Goal: Information Seeking & Learning: Learn about a topic

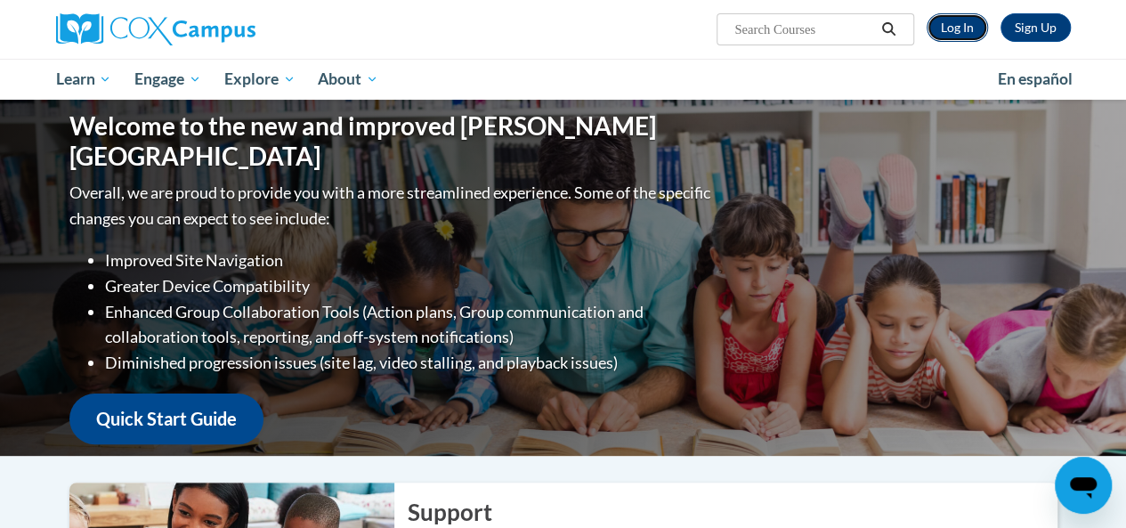
click at [957, 34] on link "Log In" at bounding box center [957, 27] width 61 height 28
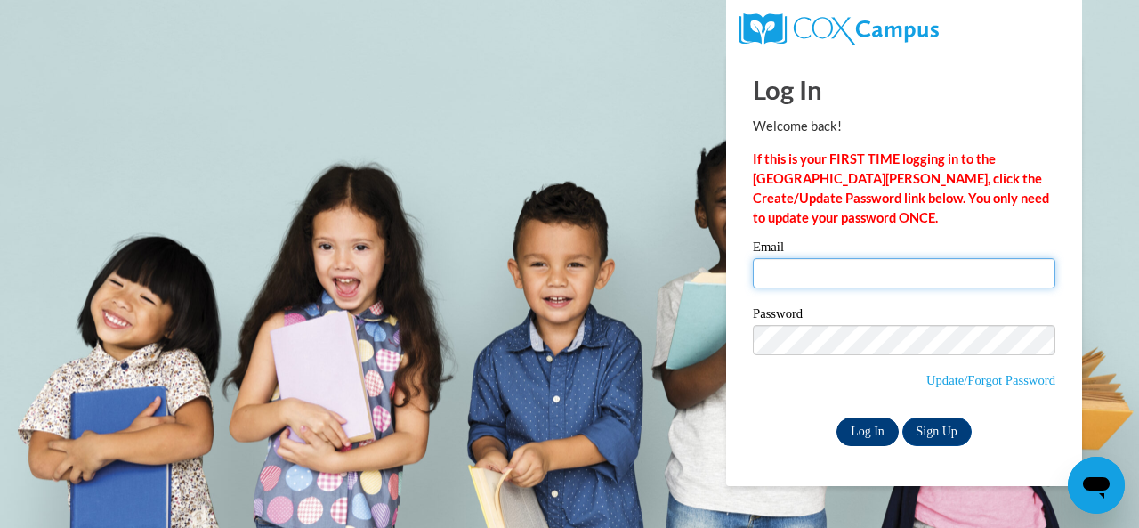
type input "[PERSON_NAME][EMAIL_ADDRESS][PERSON_NAME][DOMAIN_NAME]"
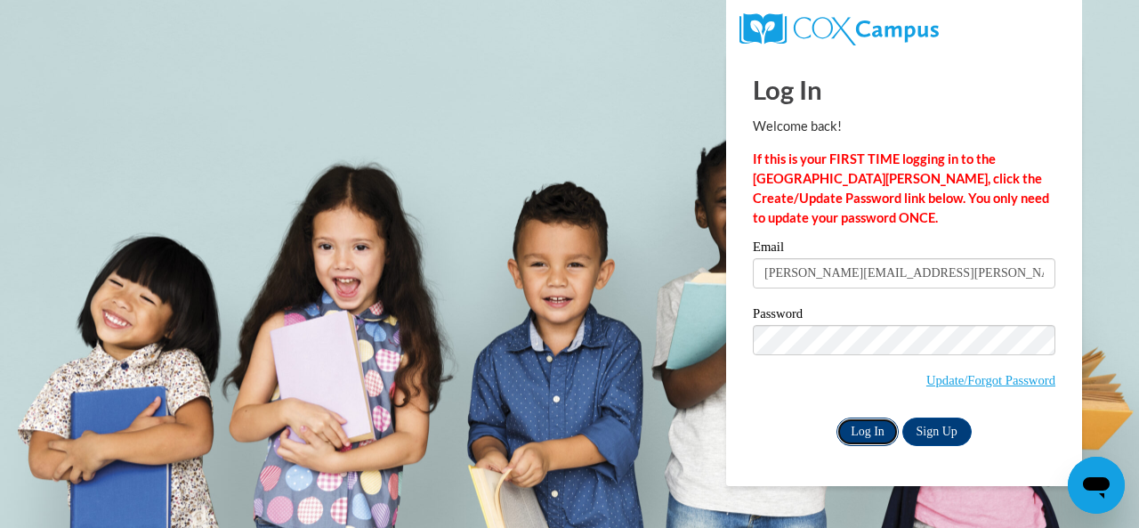
click at [870, 423] on input "Log In" at bounding box center [868, 431] width 62 height 28
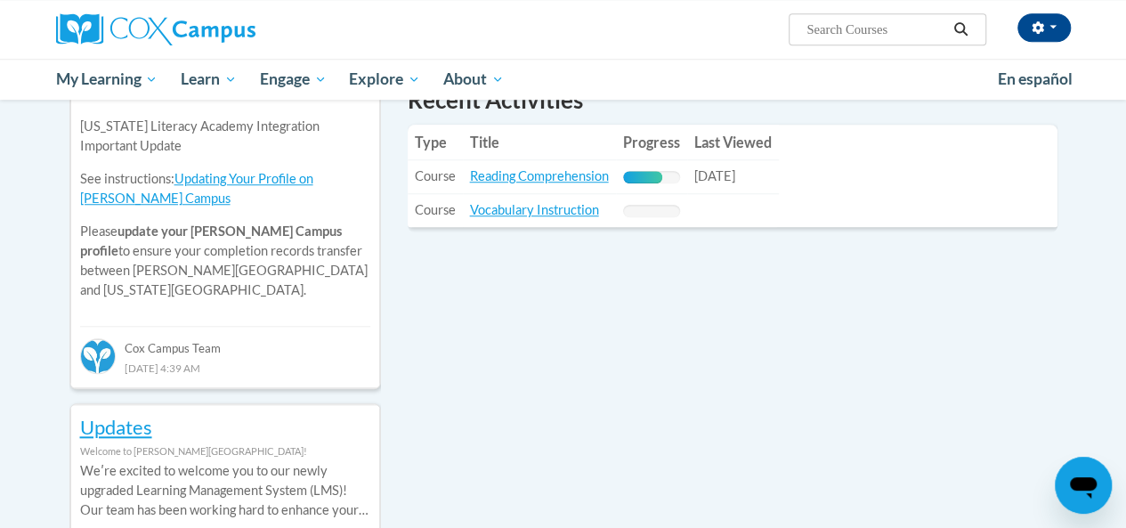
scroll to position [650, 0]
click at [534, 174] on link "Reading Comprehension" at bounding box center [539, 174] width 139 height 15
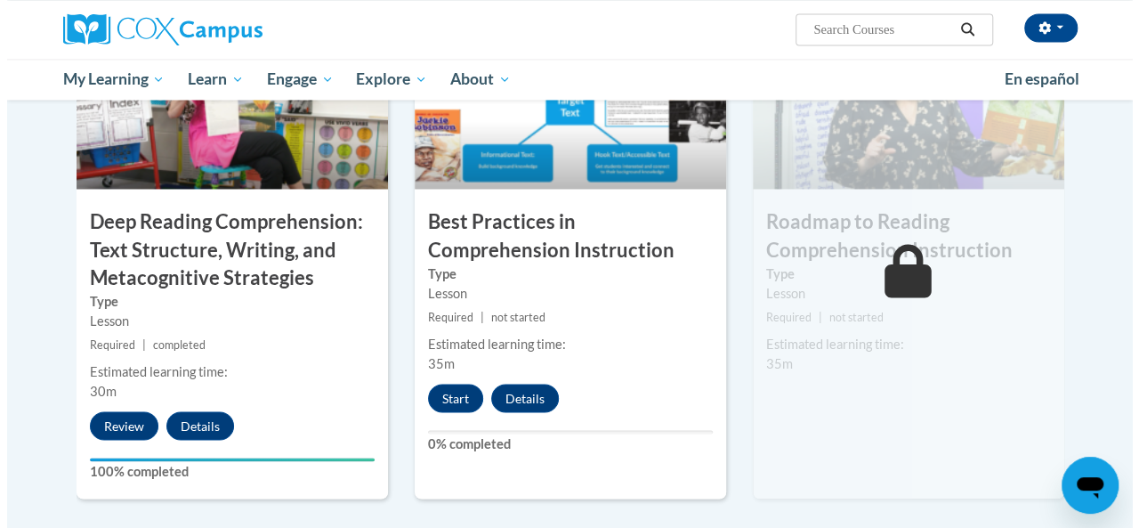
scroll to position [1436, 0]
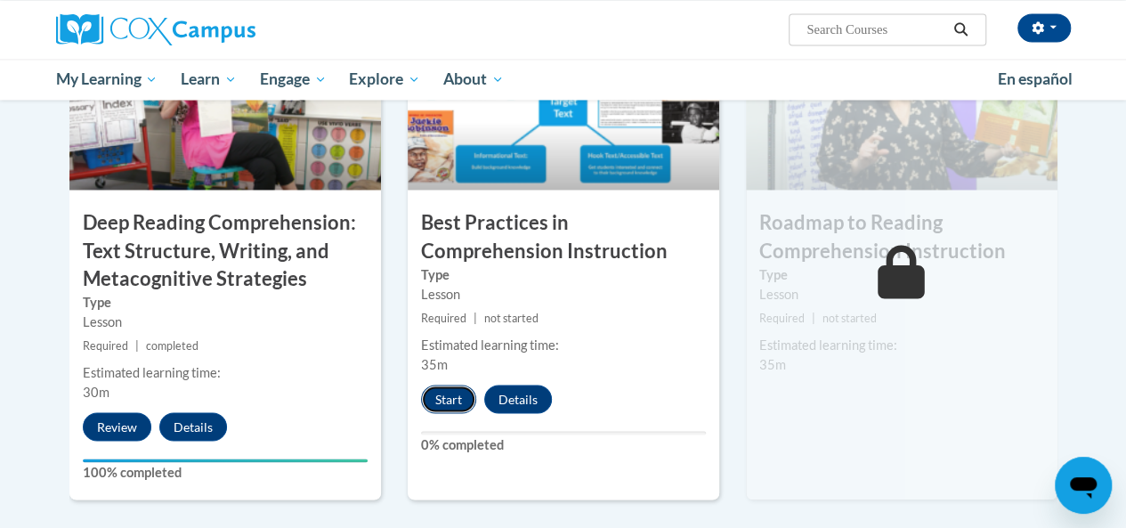
click at [432, 405] on button "Start" at bounding box center [448, 399] width 55 height 28
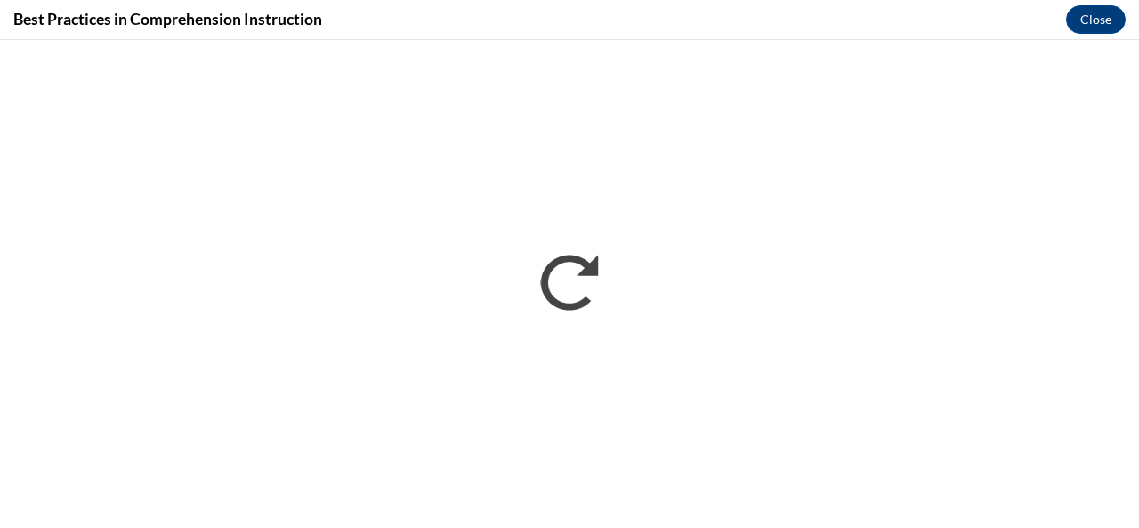
scroll to position [0, 0]
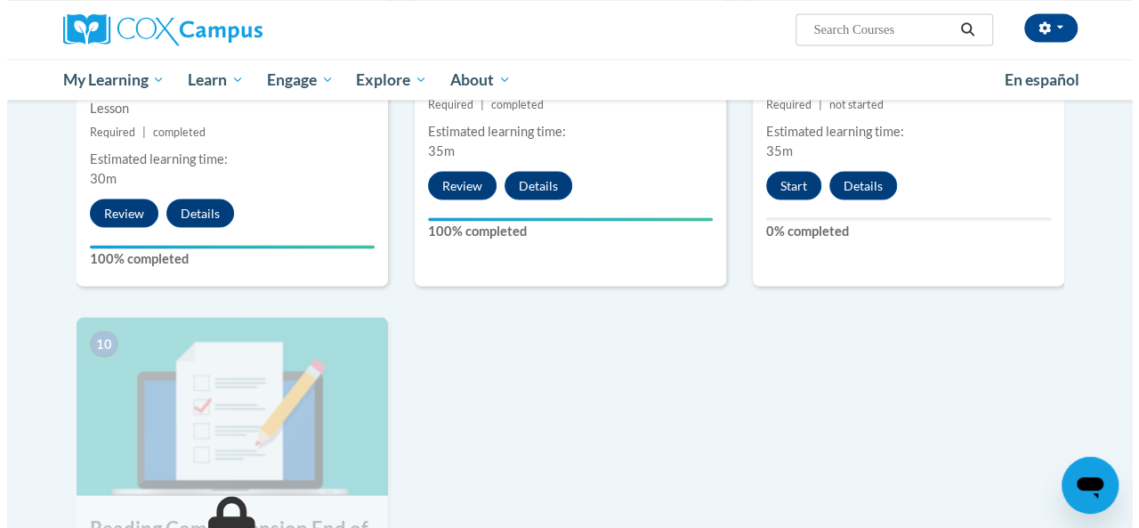
scroll to position [1650, 0]
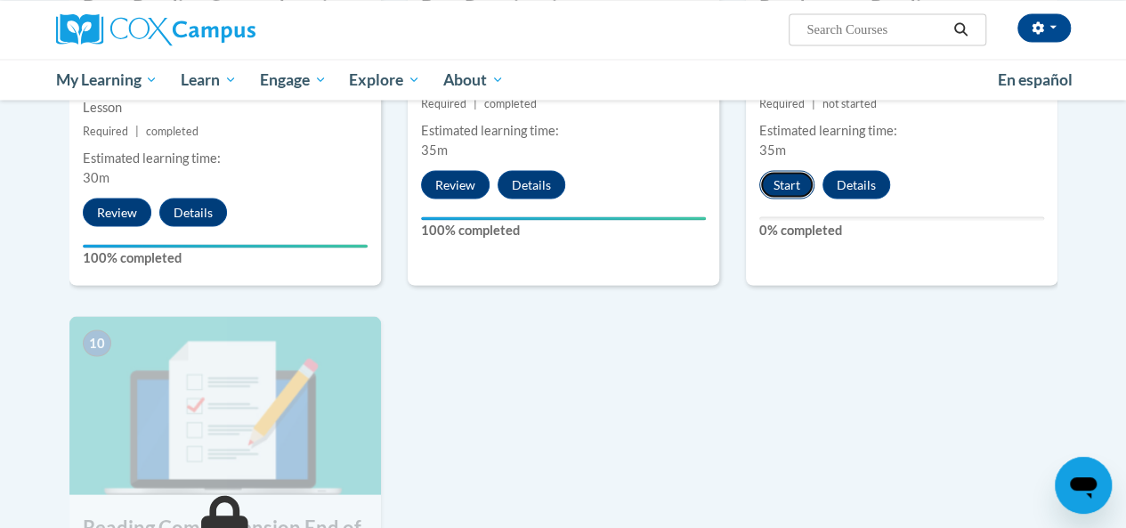
click at [794, 176] on button "Start" at bounding box center [786, 184] width 55 height 28
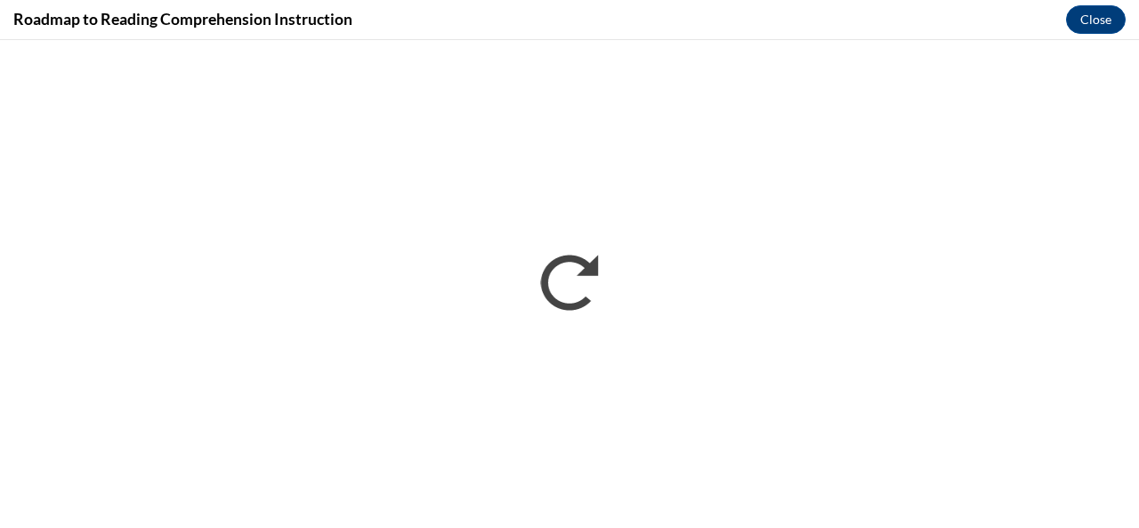
scroll to position [0, 0]
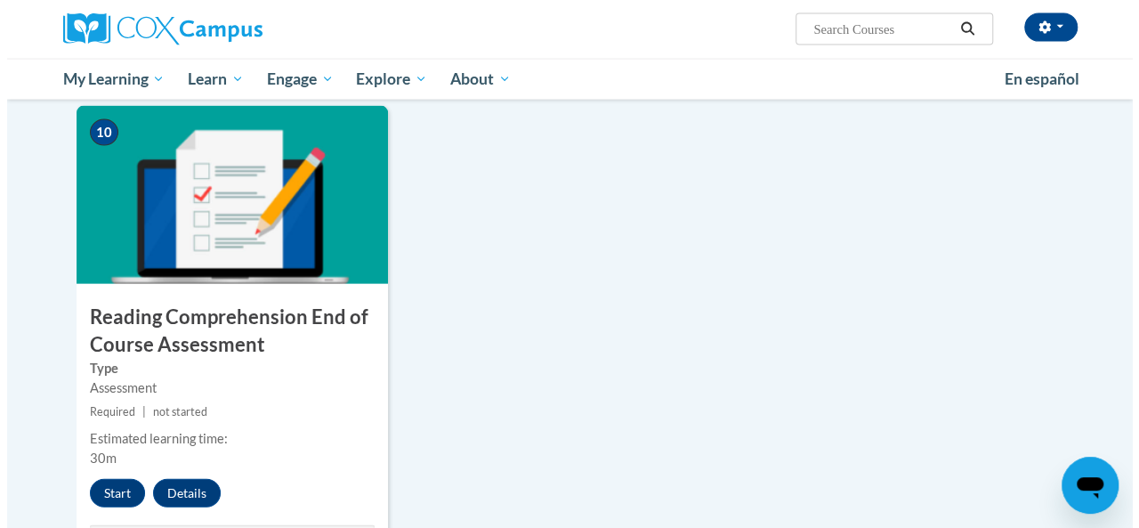
scroll to position [1884, 0]
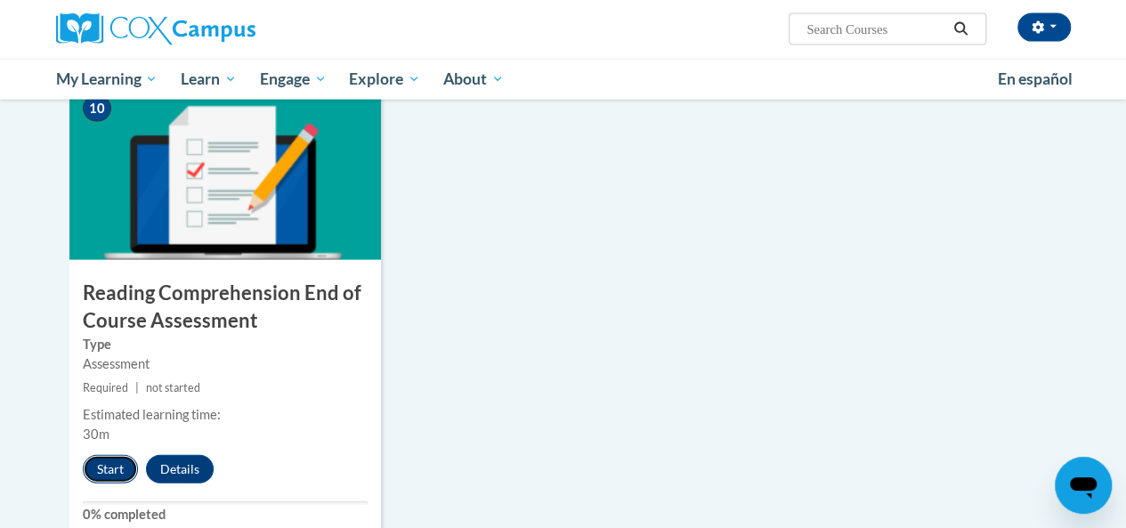
click at [99, 468] on button "Start" at bounding box center [110, 469] width 55 height 28
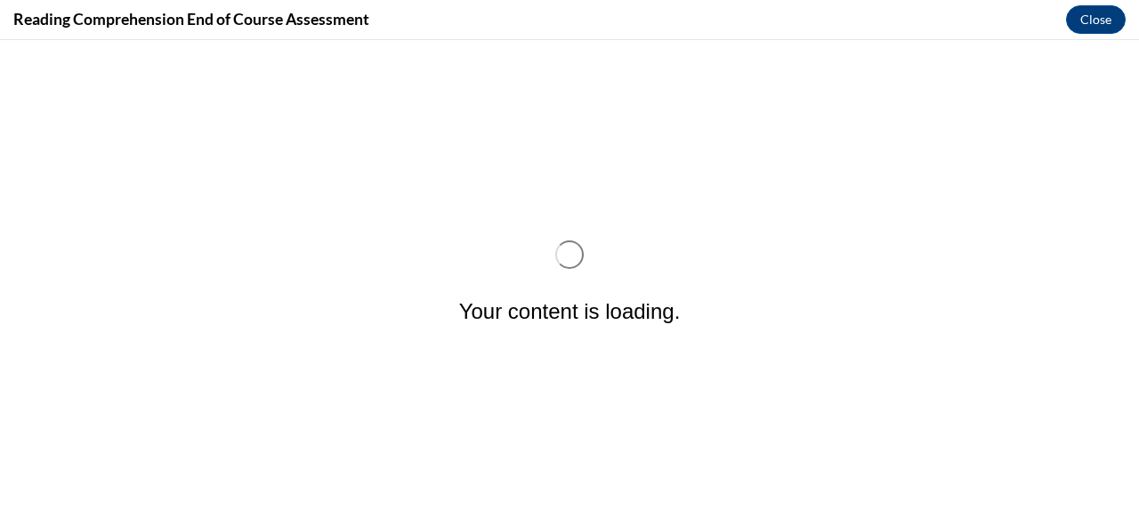
scroll to position [0, 0]
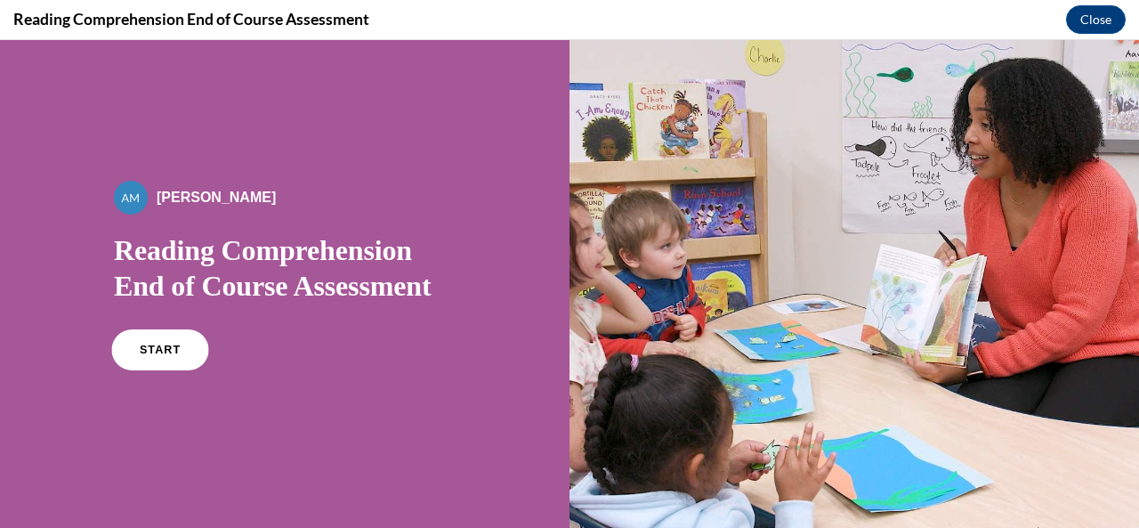
click at [156, 355] on link "START" at bounding box center [159, 349] width 97 height 41
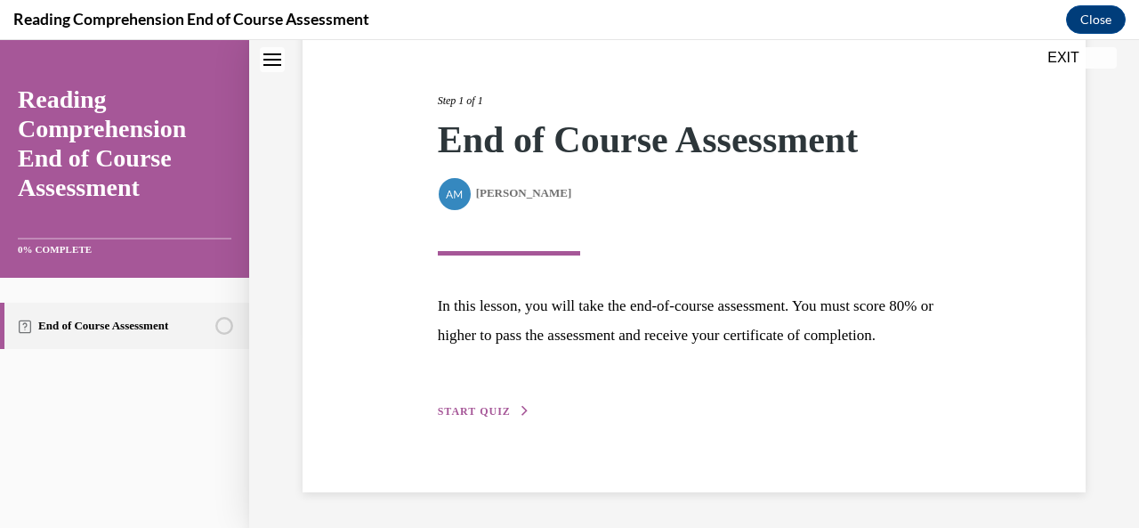
scroll to position [223, 0]
click at [484, 417] on span "START QUIZ" at bounding box center [474, 411] width 73 height 12
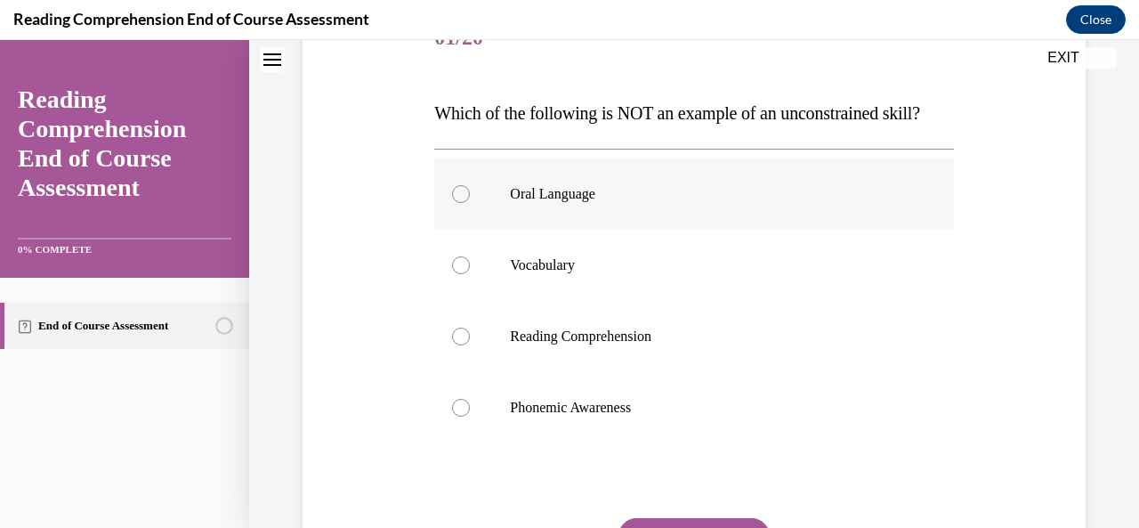
scroll to position [243, 0]
click at [459, 417] on div at bounding box center [461, 409] width 18 height 18
click at [459, 417] on input "Phonemic Awareness" at bounding box center [461, 409] width 18 height 18
radio input "true"
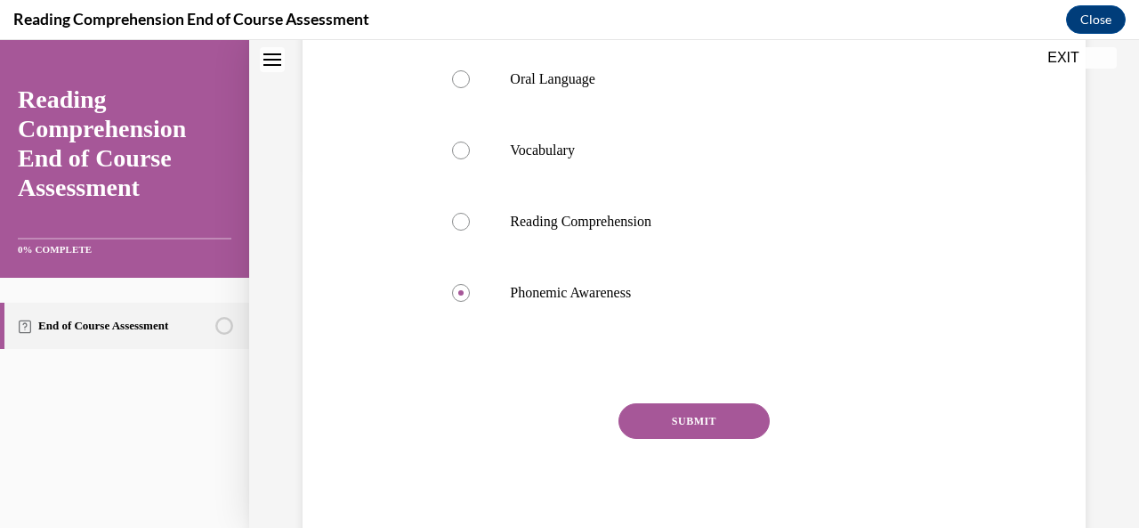
click at [697, 439] on button "SUBMIT" at bounding box center [694, 421] width 151 height 36
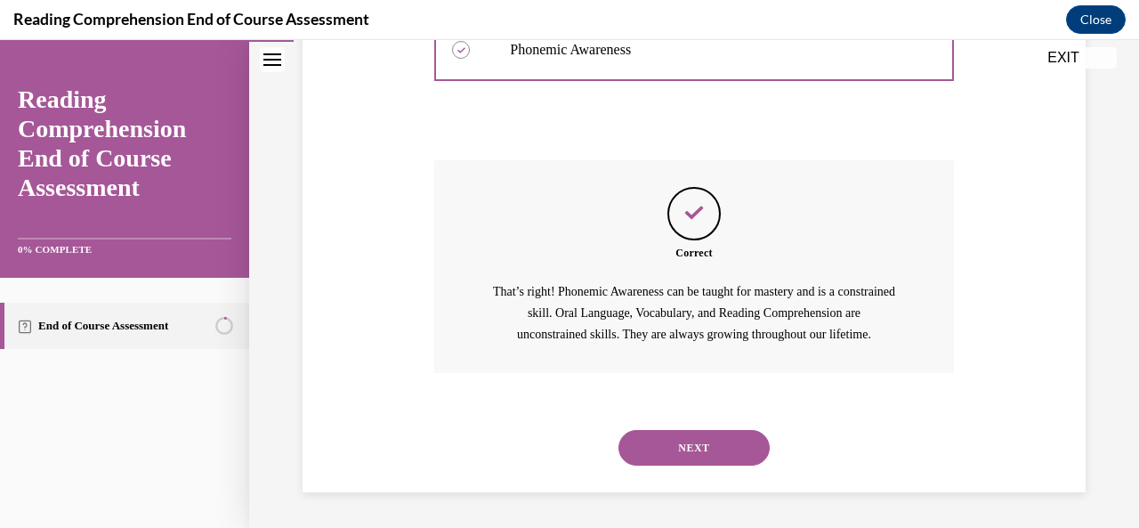
scroll to position [636, 0]
click at [697, 458] on button "NEXT" at bounding box center [694, 448] width 151 height 36
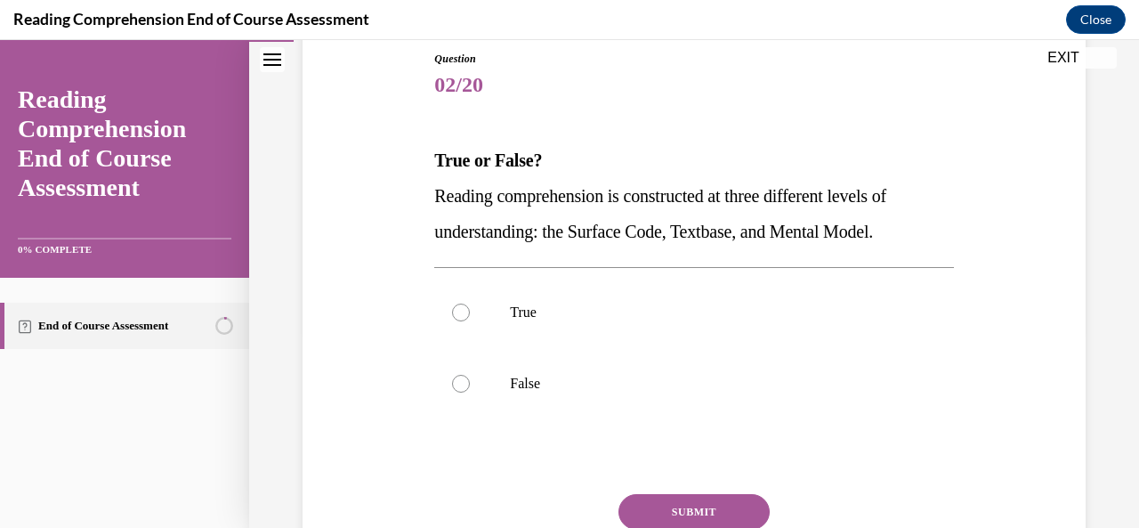
scroll to position [196, 0]
click at [479, 308] on label "True" at bounding box center [693, 313] width 519 height 71
click at [470, 308] on input "True" at bounding box center [461, 313] width 18 height 18
radio input "true"
click at [680, 515] on button "SUBMIT" at bounding box center [694, 513] width 151 height 36
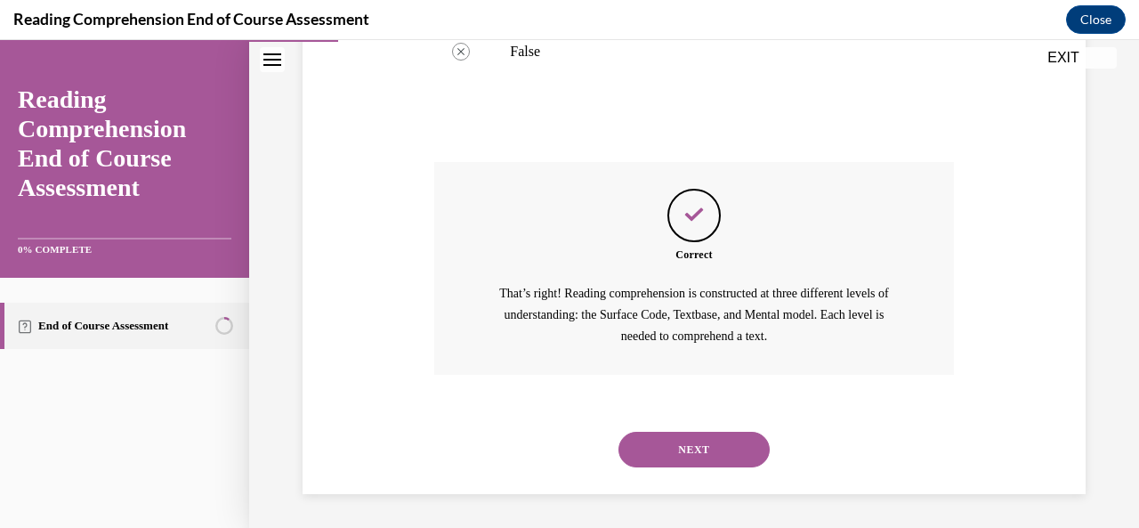
scroll to position [530, 0]
click at [697, 444] on button "NEXT" at bounding box center [694, 449] width 151 height 36
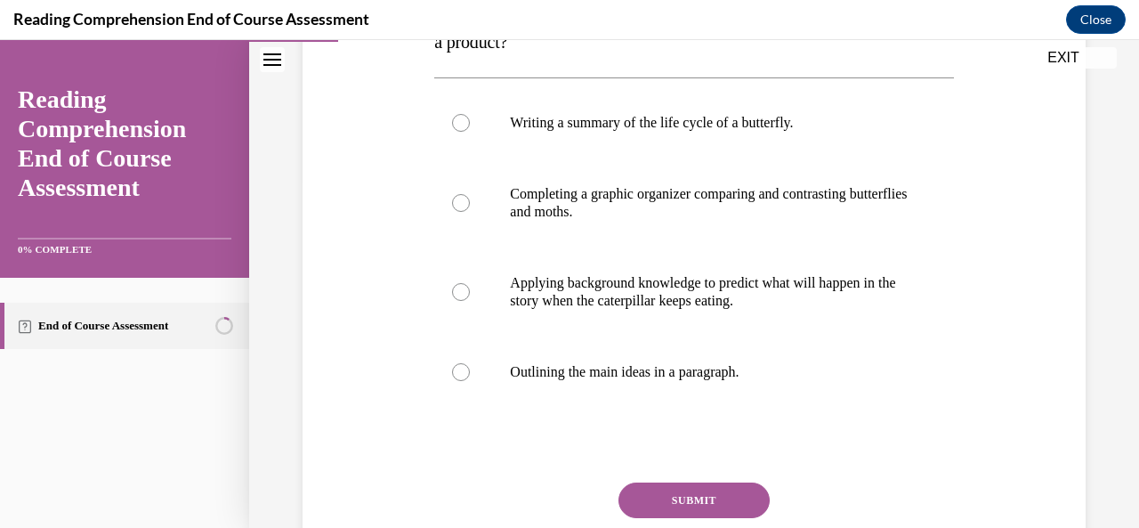
scroll to position [349, 0]
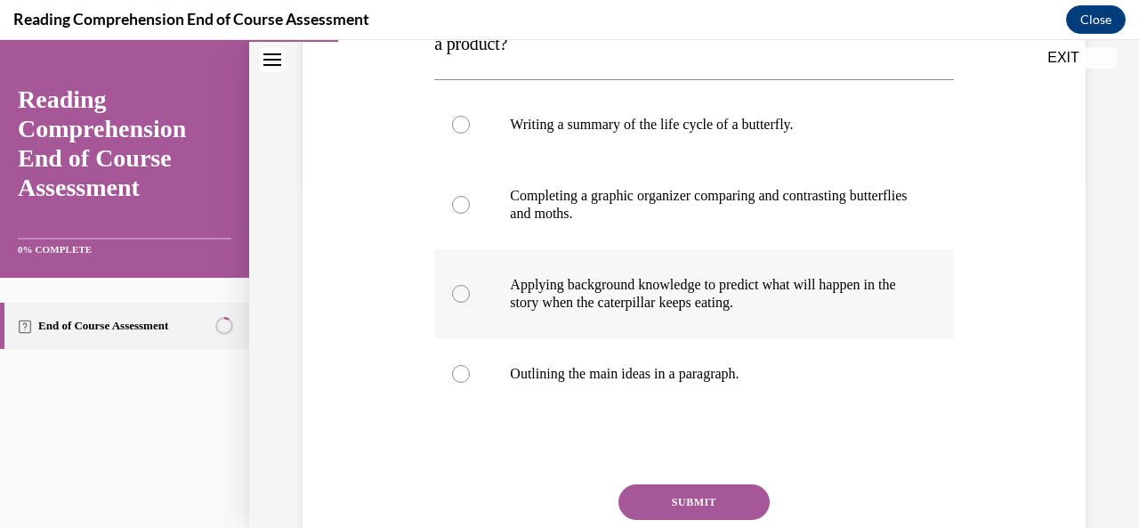
click at [545, 291] on p "Applying background knowledge to predict what will happen in the story when the…" at bounding box center [709, 294] width 399 height 36
click at [470, 291] on input "Applying background knowledge to predict what will happen in the story when the…" at bounding box center [461, 294] width 18 height 18
radio input "true"
click at [677, 501] on button "SUBMIT" at bounding box center [694, 502] width 151 height 36
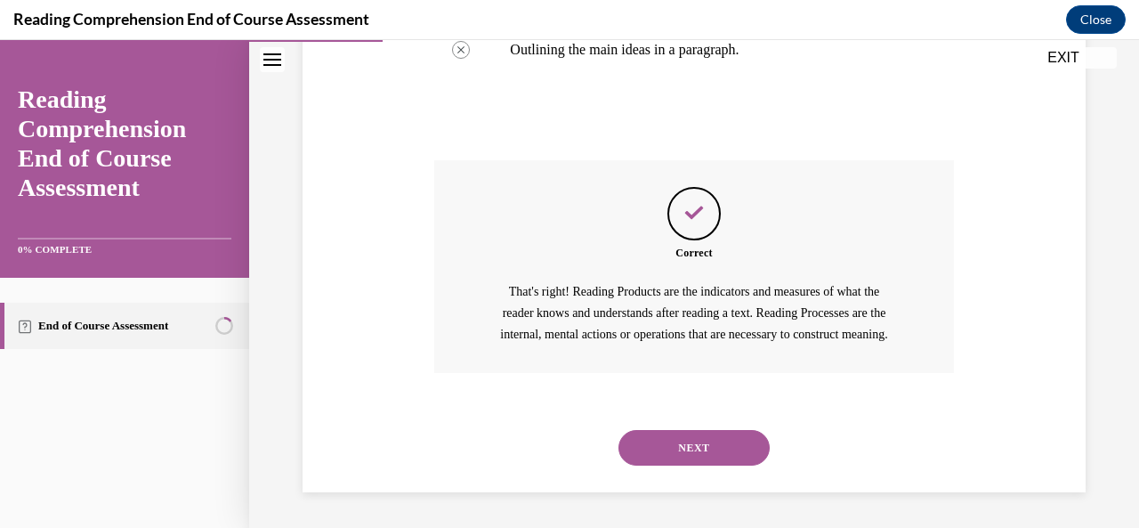
scroll to position [693, 0]
click at [677, 456] on button "NEXT" at bounding box center [694, 448] width 151 height 36
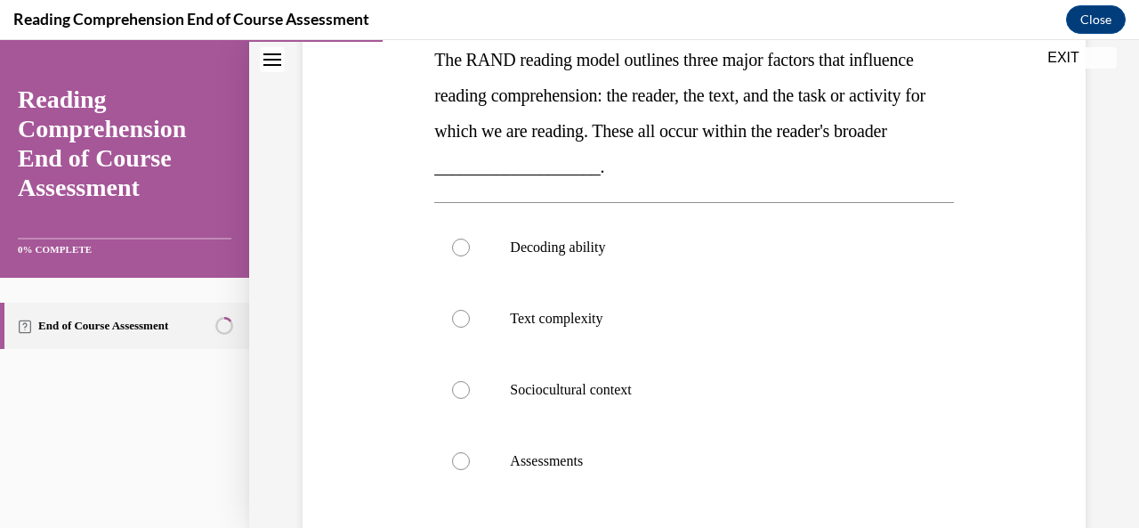
scroll to position [298, 0]
click at [621, 375] on label "Sociocultural context" at bounding box center [693, 388] width 519 height 71
click at [470, 380] on input "Sociocultural context" at bounding box center [461, 389] width 18 height 18
radio input "true"
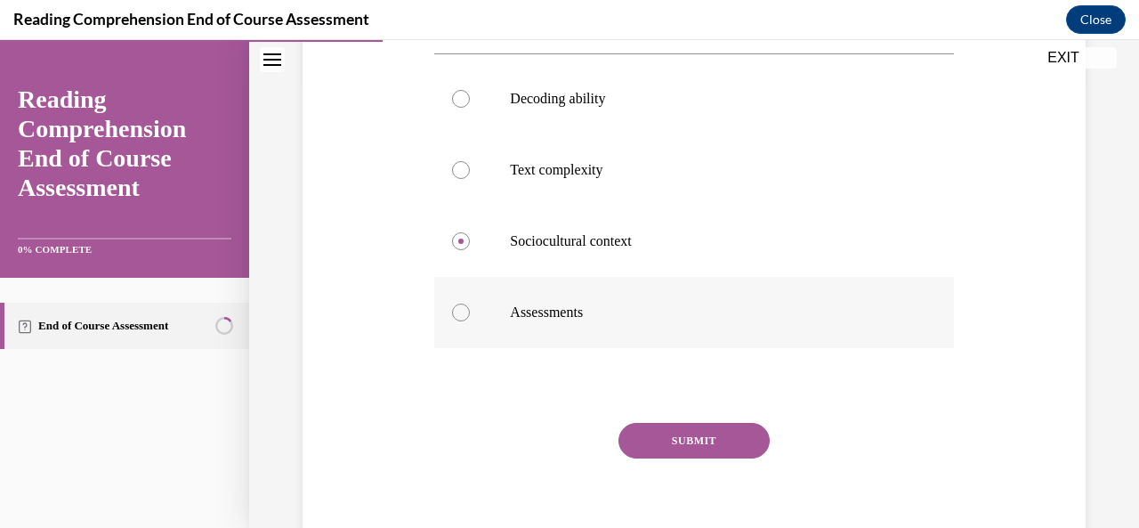
scroll to position [459, 0]
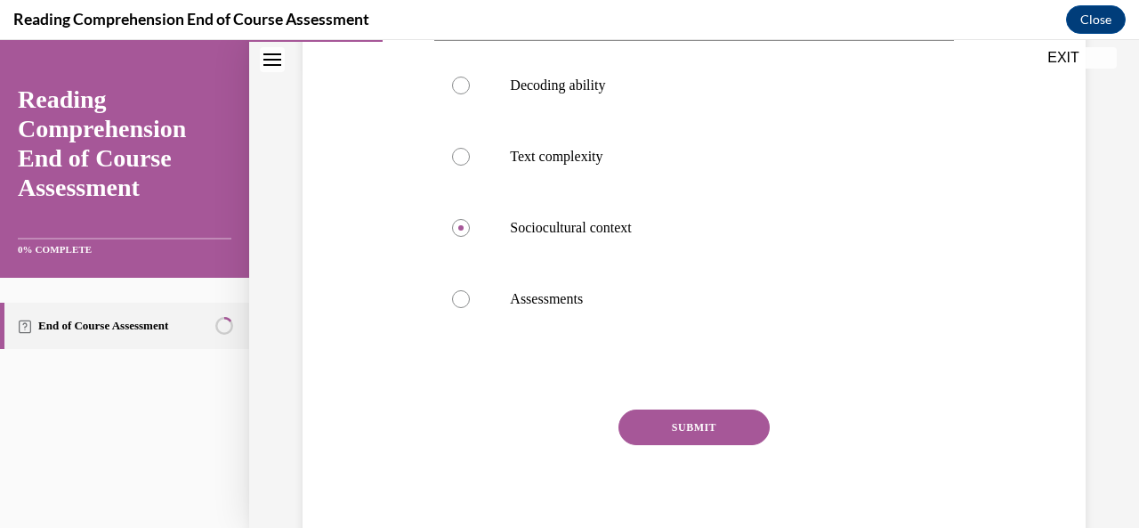
click at [684, 434] on button "SUBMIT" at bounding box center [694, 427] width 151 height 36
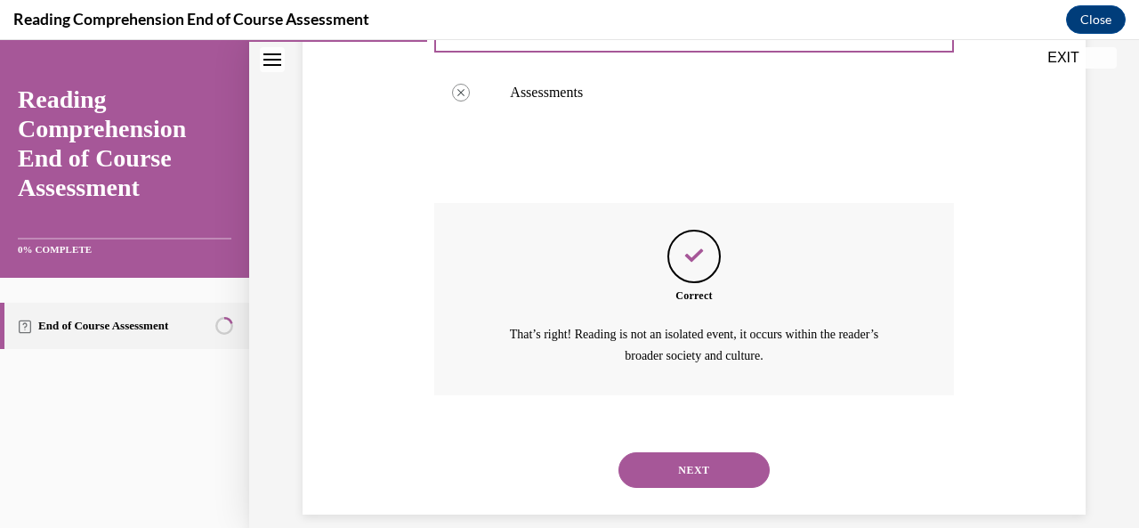
scroll to position [686, 0]
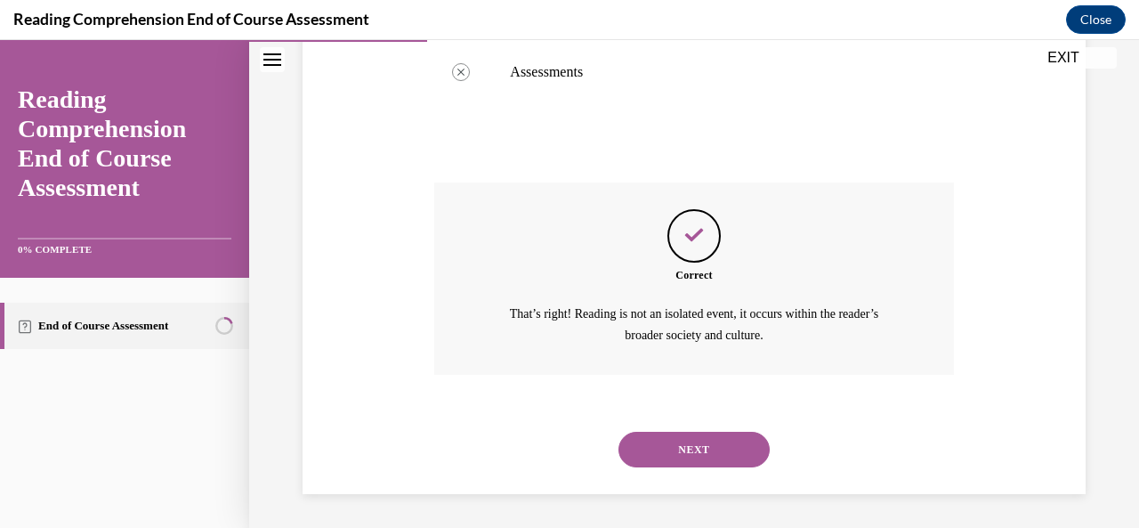
click at [691, 454] on button "NEXT" at bounding box center [694, 450] width 151 height 36
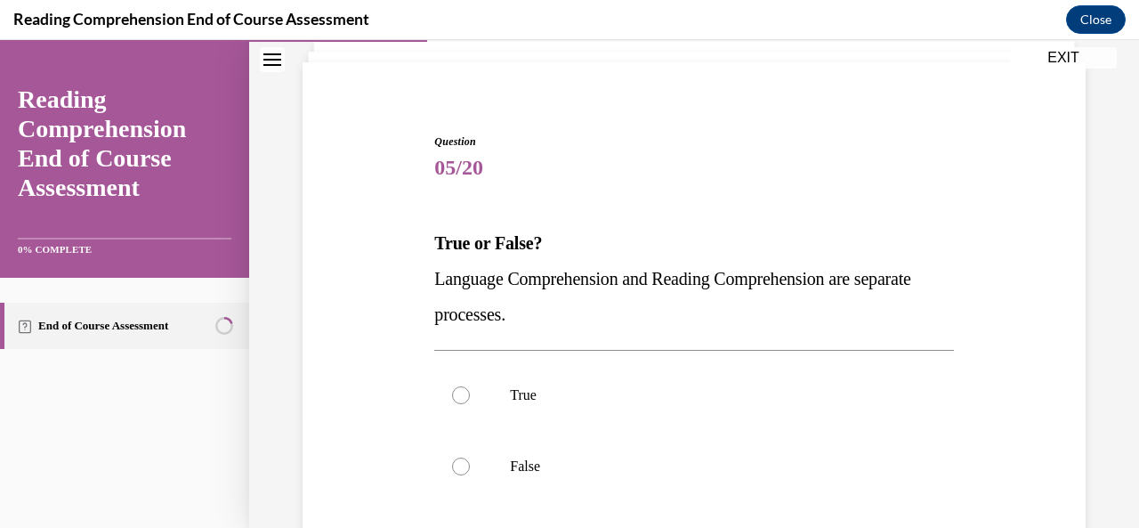
scroll to position [174, 0]
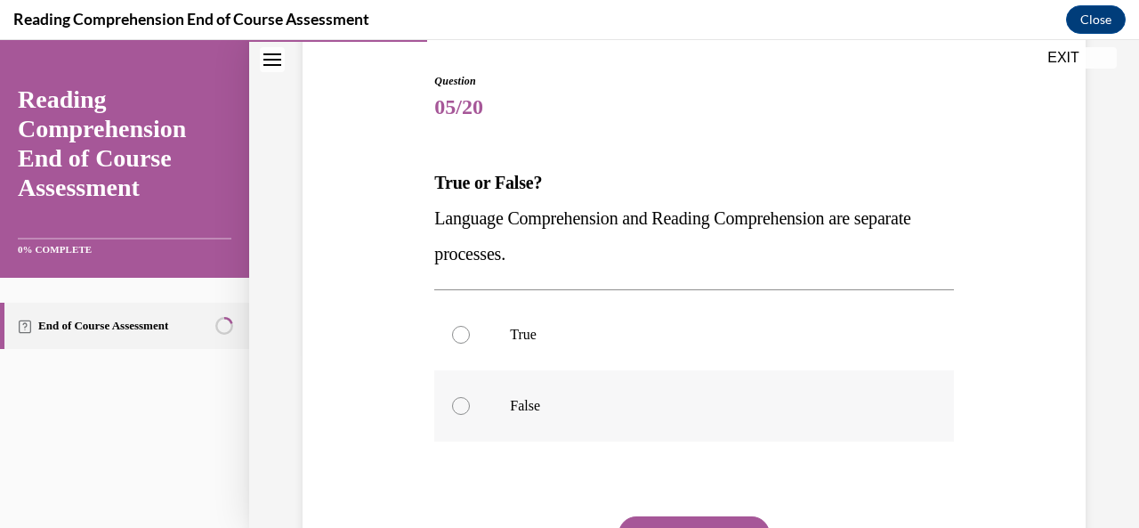
click at [458, 410] on div at bounding box center [461, 406] width 18 height 18
click at [458, 410] on input "False" at bounding box center [461, 406] width 18 height 18
radio input "true"
click at [703, 521] on button "SUBMIT" at bounding box center [694, 534] width 151 height 36
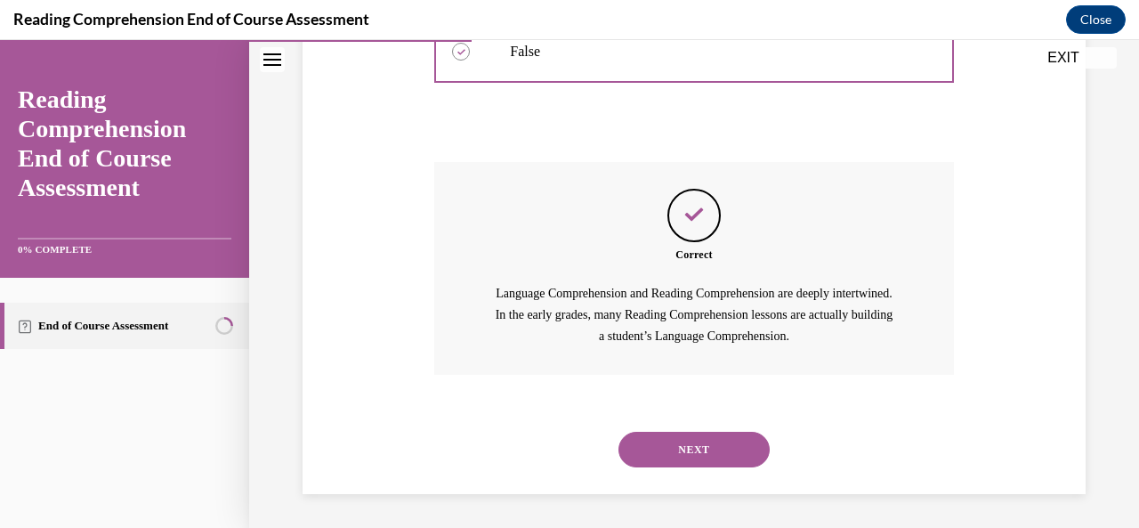
scroll to position [530, 0]
click at [669, 437] on button "NEXT" at bounding box center [694, 449] width 151 height 36
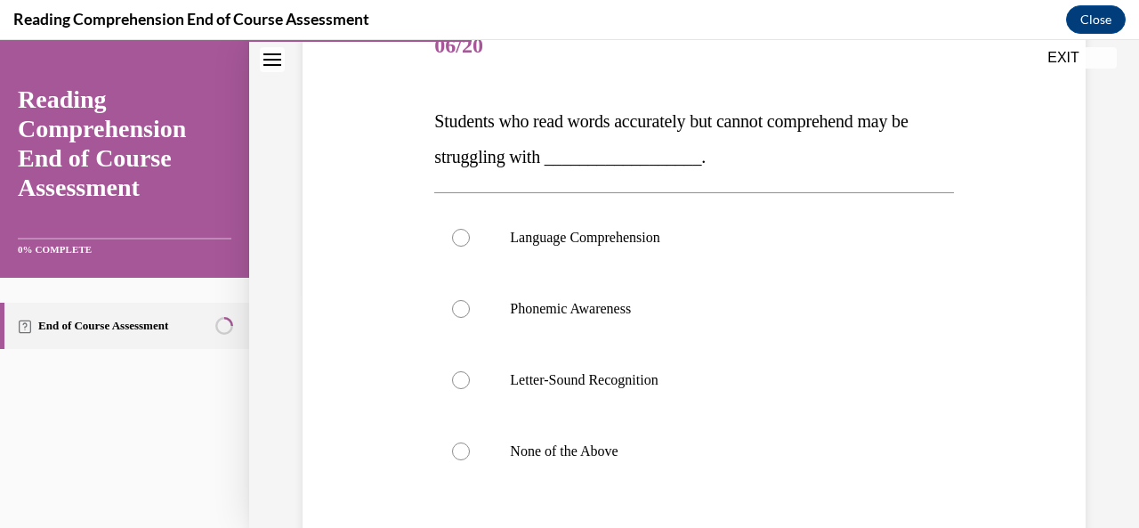
scroll to position [235, 0]
click at [470, 249] on label "Language Comprehension" at bounding box center [693, 238] width 519 height 71
click at [470, 247] on input "Language Comprehension" at bounding box center [461, 239] width 18 height 18
radio input "true"
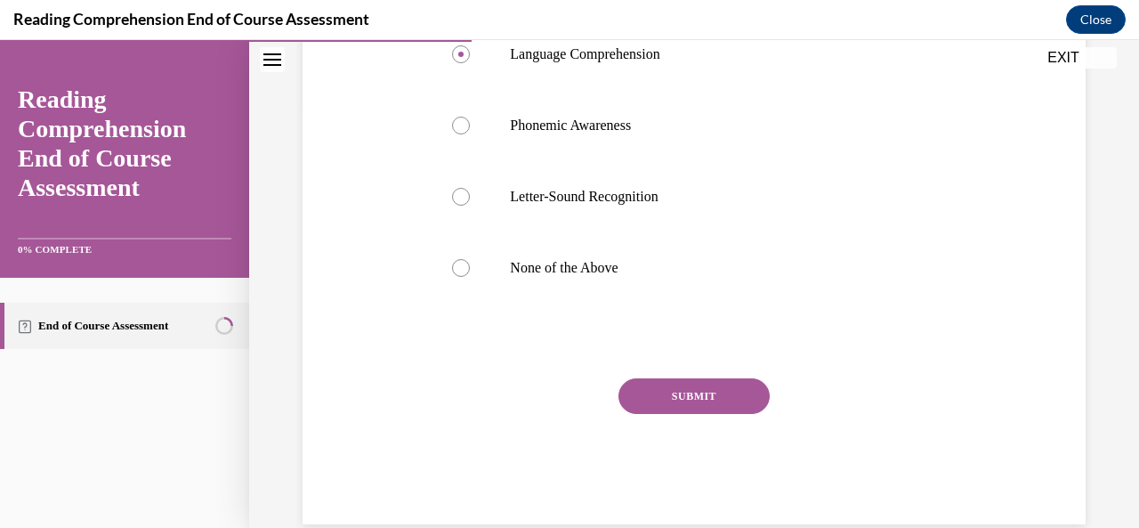
click at [673, 401] on button "SUBMIT" at bounding box center [694, 396] width 151 height 36
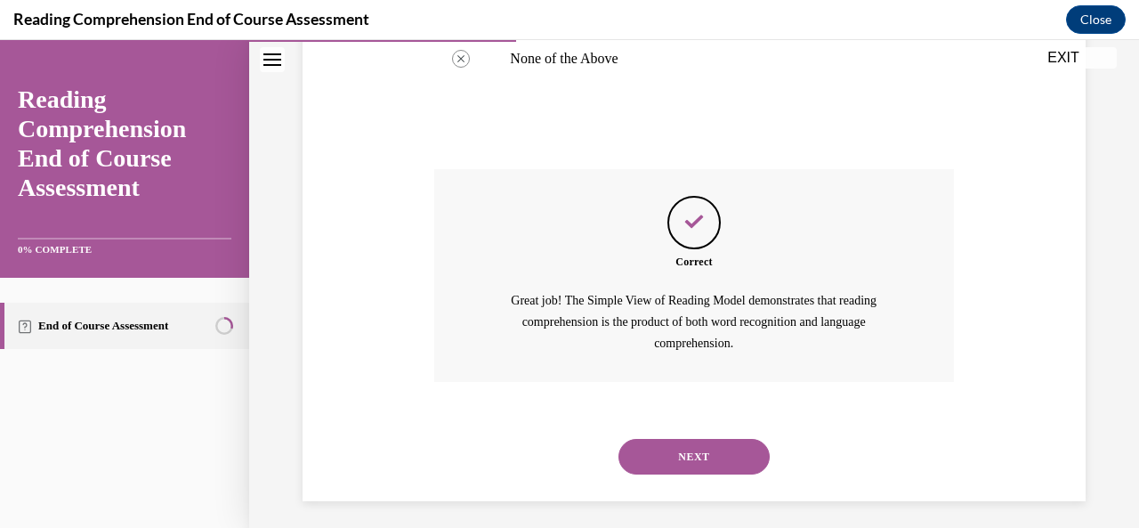
scroll to position [636, 0]
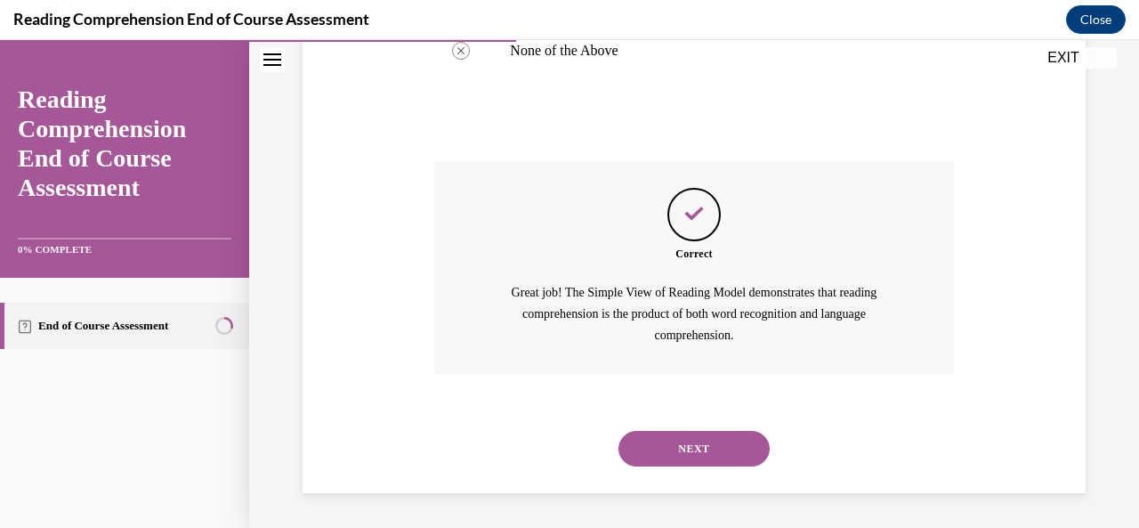
click at [679, 451] on button "NEXT" at bounding box center [694, 449] width 151 height 36
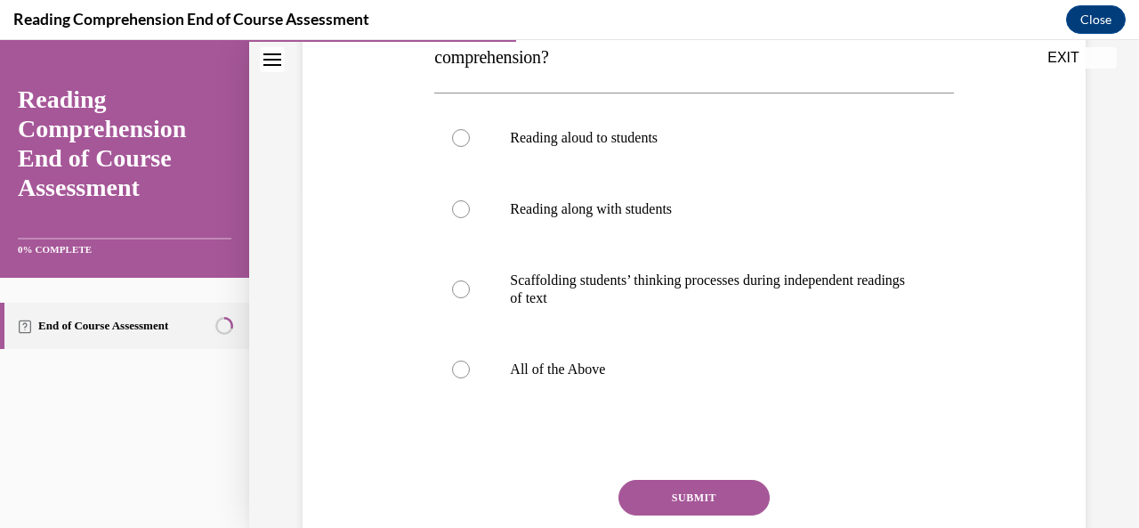
scroll to position [347, 0]
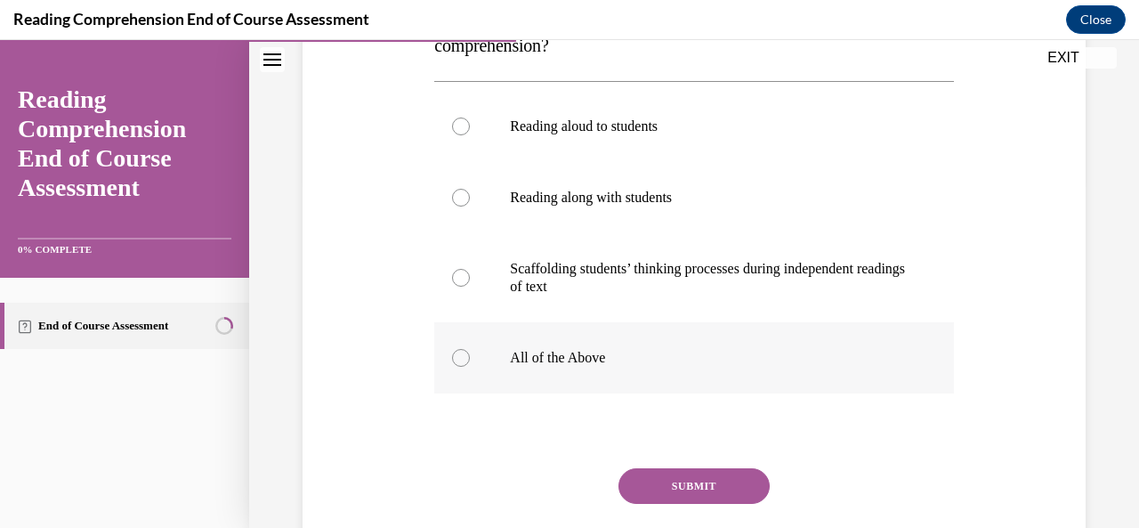
click at [525, 353] on p "All of the Above" at bounding box center [709, 358] width 399 height 18
click at [470, 353] on input "All of the Above" at bounding box center [461, 358] width 18 height 18
radio input "true"
click at [711, 478] on button "SUBMIT" at bounding box center [694, 486] width 151 height 36
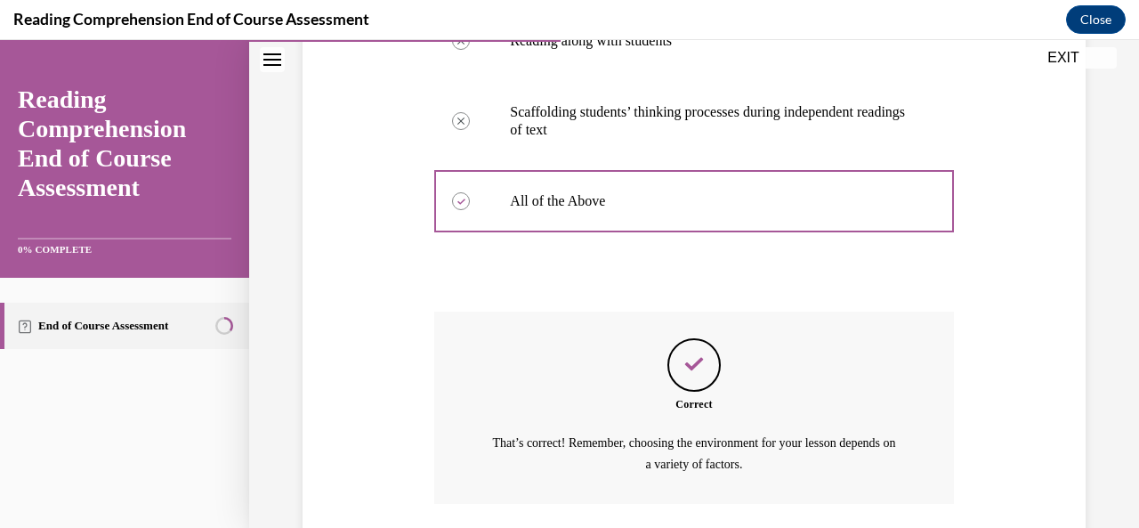
scroll to position [633, 0]
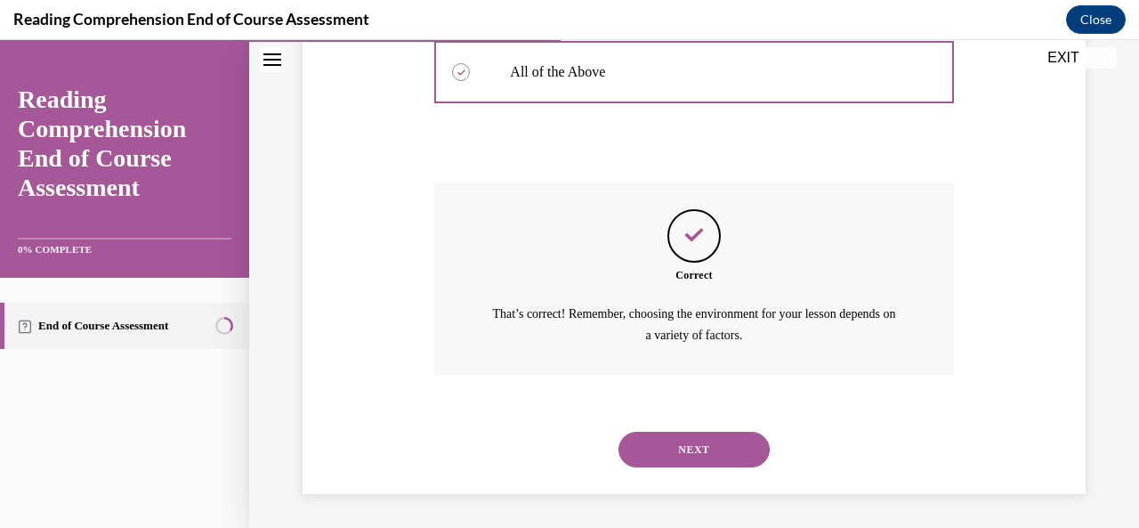
click at [672, 451] on button "NEXT" at bounding box center [694, 450] width 151 height 36
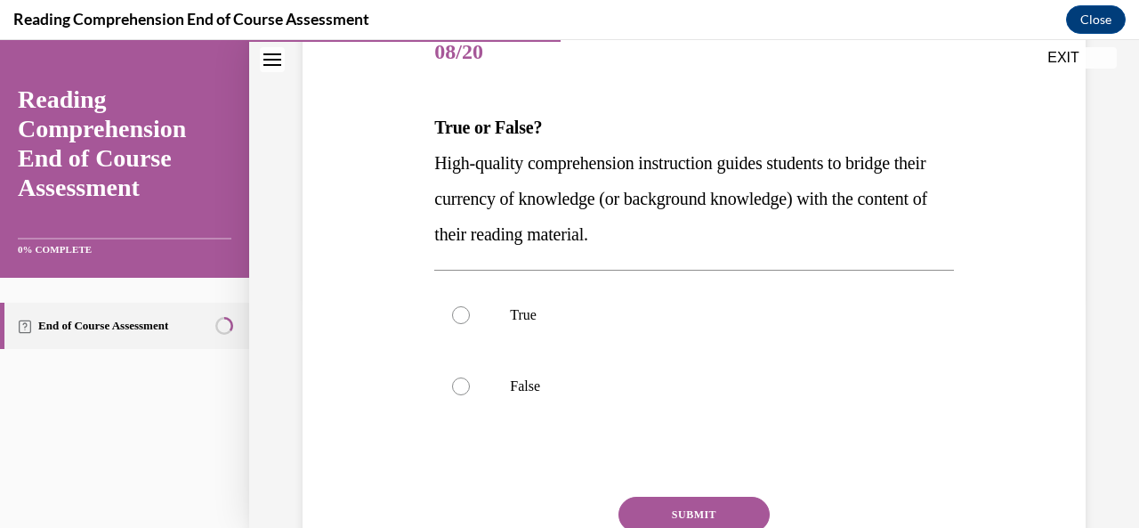
scroll to position [238, 0]
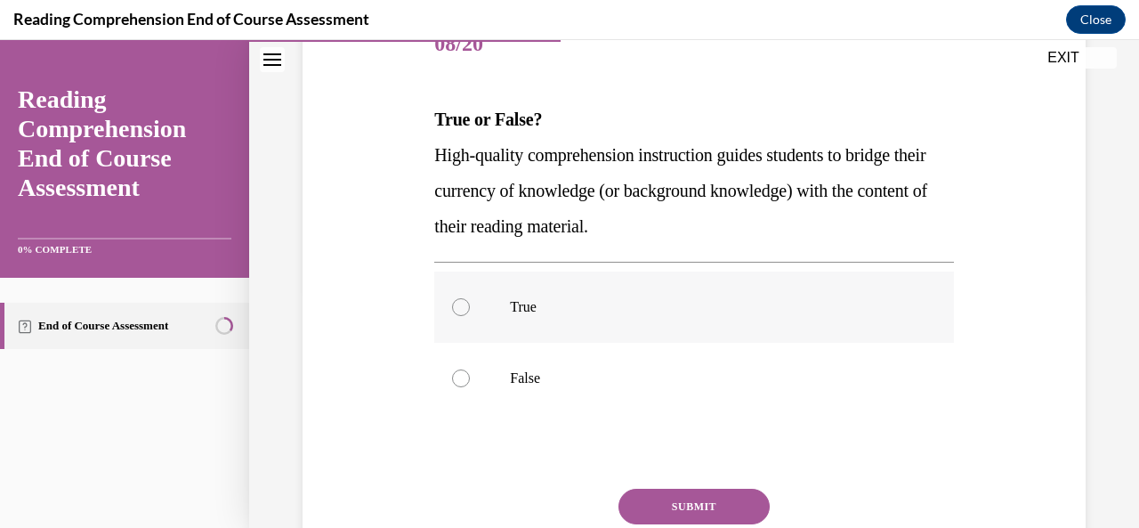
click at [568, 298] on p "True" at bounding box center [709, 307] width 399 height 18
click at [470, 298] on input "True" at bounding box center [461, 307] width 18 height 18
radio input "true"
click at [644, 510] on button "SUBMIT" at bounding box center [694, 507] width 151 height 36
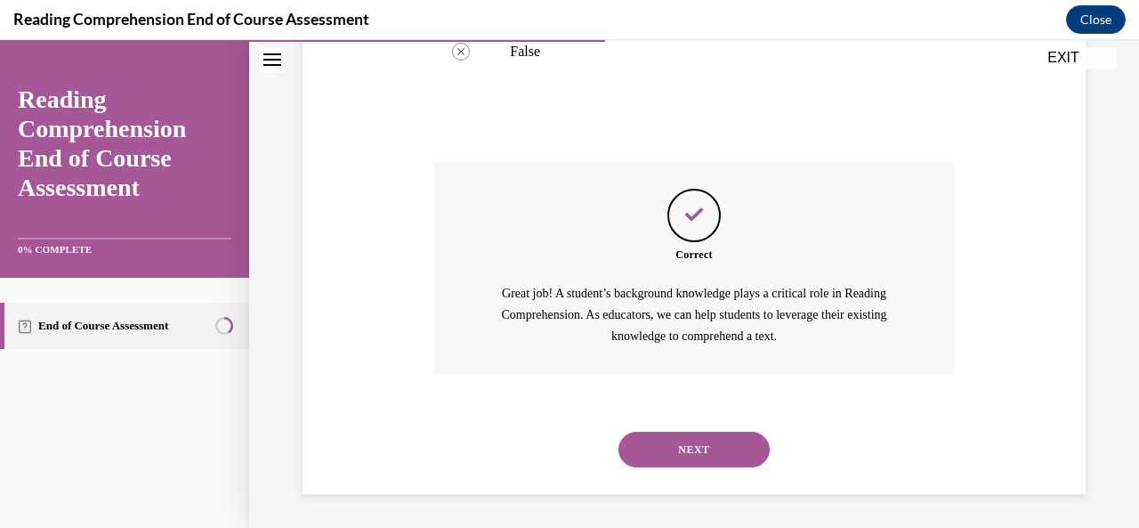
scroll to position [565, 0]
click at [709, 448] on button "NEXT" at bounding box center [694, 449] width 151 height 36
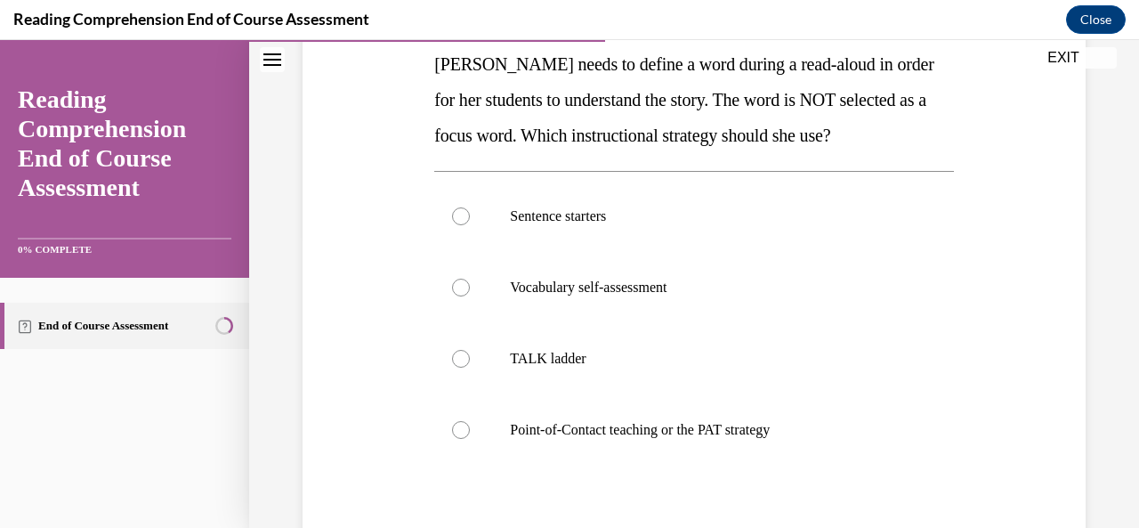
scroll to position [294, 0]
click at [605, 358] on p "TALK ladder" at bounding box center [709, 358] width 399 height 18
click at [470, 358] on input "TALK ladder" at bounding box center [461, 358] width 18 height 18
radio input "true"
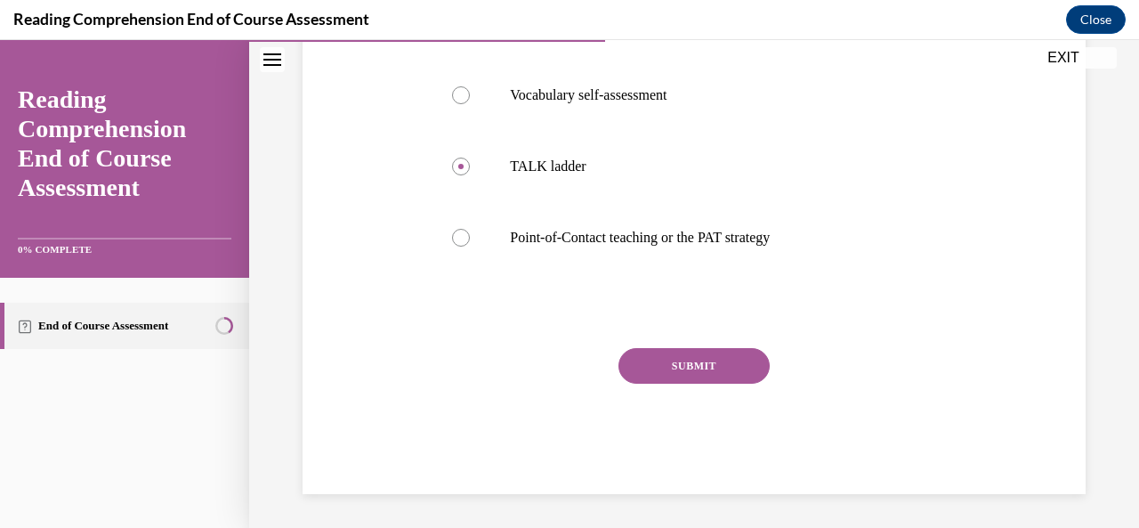
click at [659, 373] on button "SUBMIT" at bounding box center [694, 366] width 151 height 36
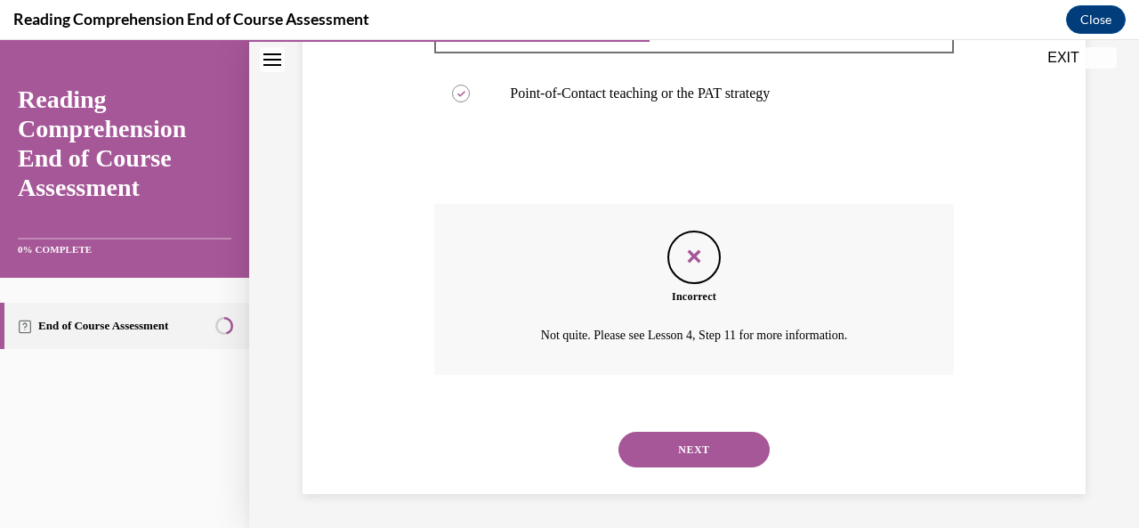
scroll to position [630, 0]
click at [664, 439] on button "NEXT" at bounding box center [694, 449] width 151 height 36
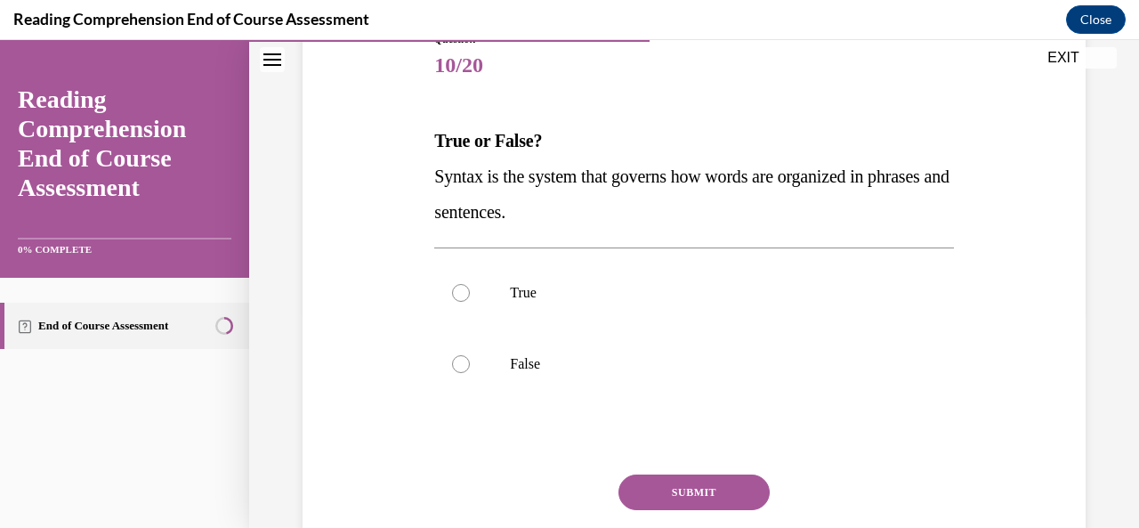
scroll to position [217, 0]
click at [523, 299] on p "True" at bounding box center [709, 292] width 399 height 18
click at [470, 299] on input "True" at bounding box center [461, 292] width 18 height 18
radio input "true"
click at [684, 490] on button "SUBMIT" at bounding box center [694, 492] width 151 height 36
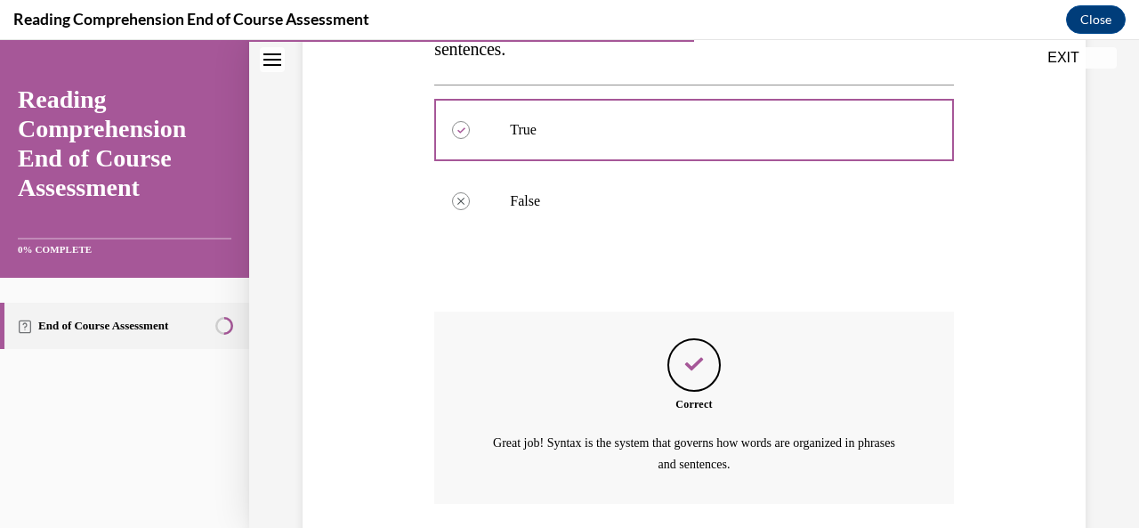
scroll to position [508, 0]
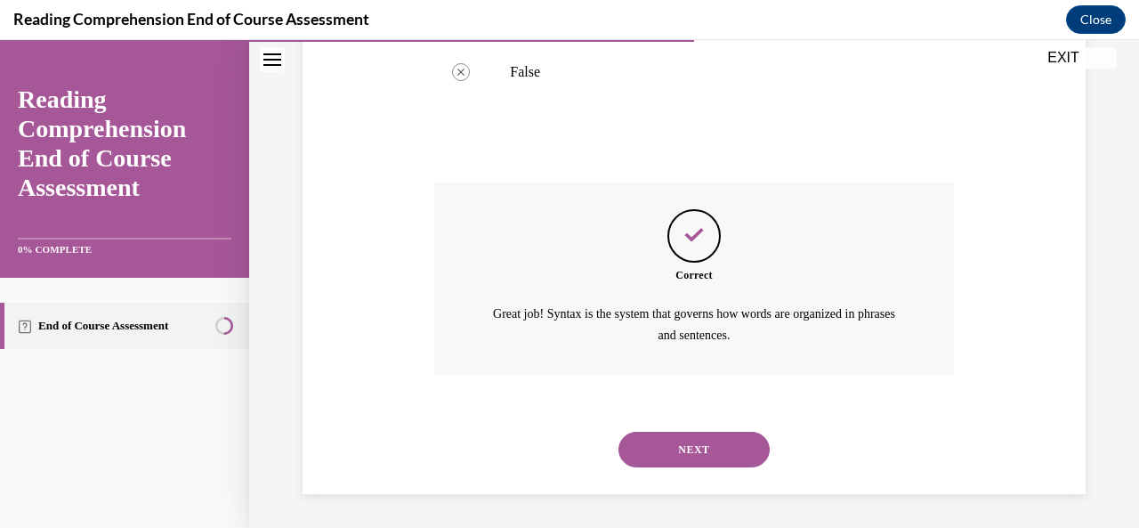
click at [668, 448] on button "NEXT" at bounding box center [694, 450] width 151 height 36
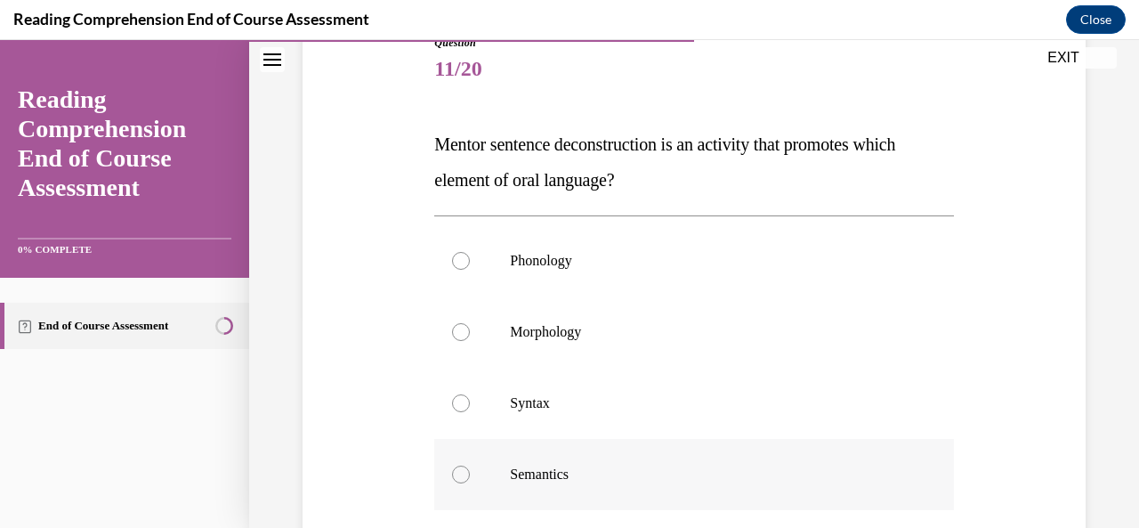
scroll to position [214, 0]
click at [616, 458] on label "Semantics" at bounding box center [693, 473] width 519 height 71
click at [470, 465] on input "Semantics" at bounding box center [461, 474] width 18 height 18
radio input "true"
click at [593, 411] on label "Syntax" at bounding box center [693, 402] width 519 height 71
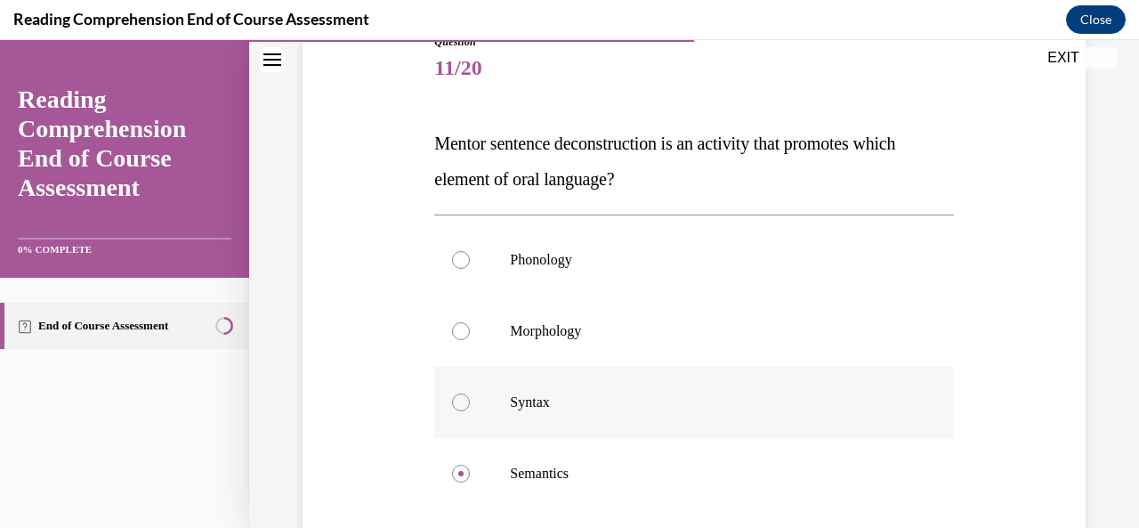
click at [470, 411] on input "Syntax" at bounding box center [461, 402] width 18 height 18
radio input "true"
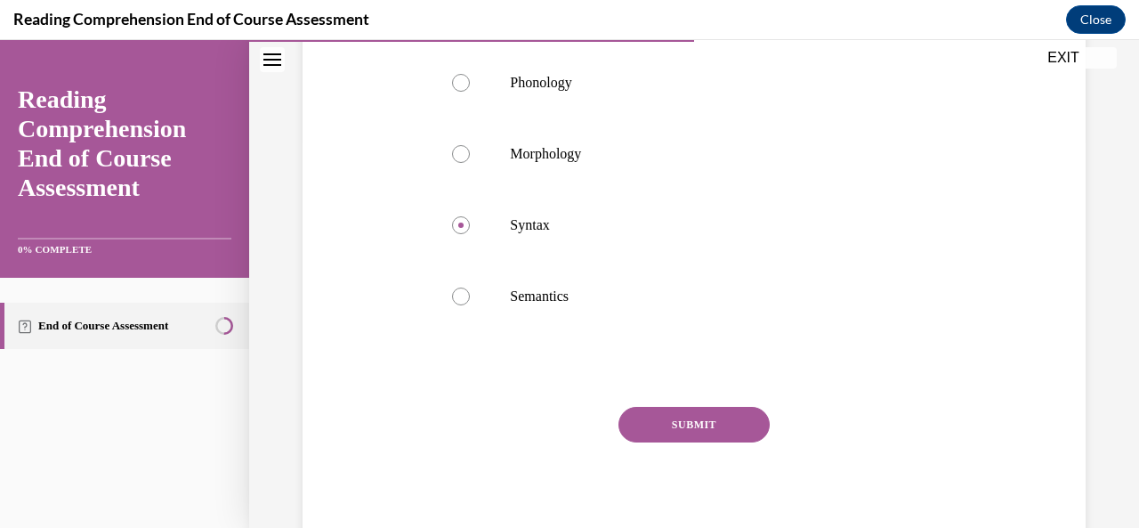
click at [731, 415] on button "SUBMIT" at bounding box center [694, 425] width 151 height 36
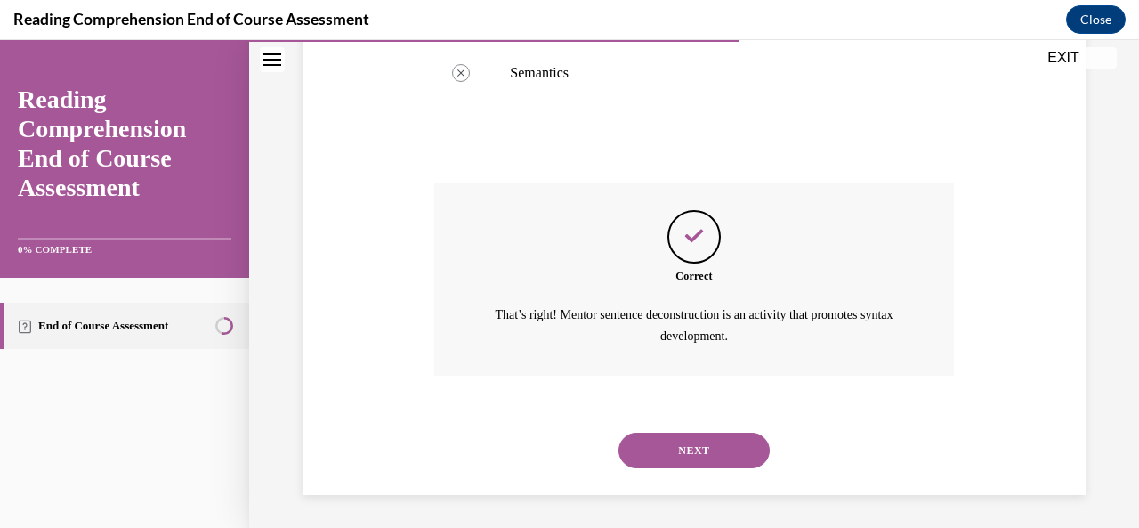
scroll to position [615, 0]
click at [720, 436] on button "NEXT" at bounding box center [694, 450] width 151 height 36
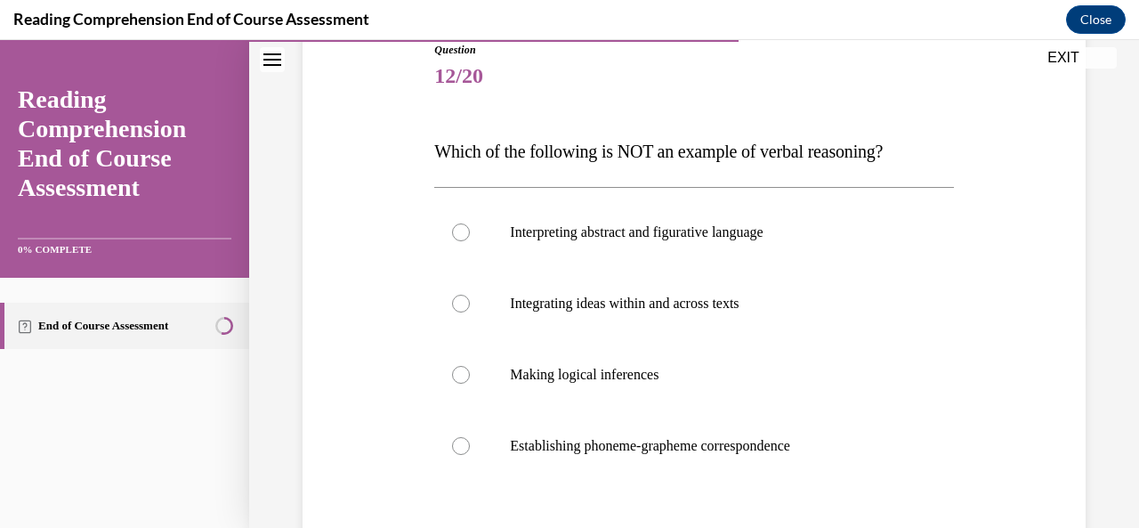
scroll to position [211, 0]
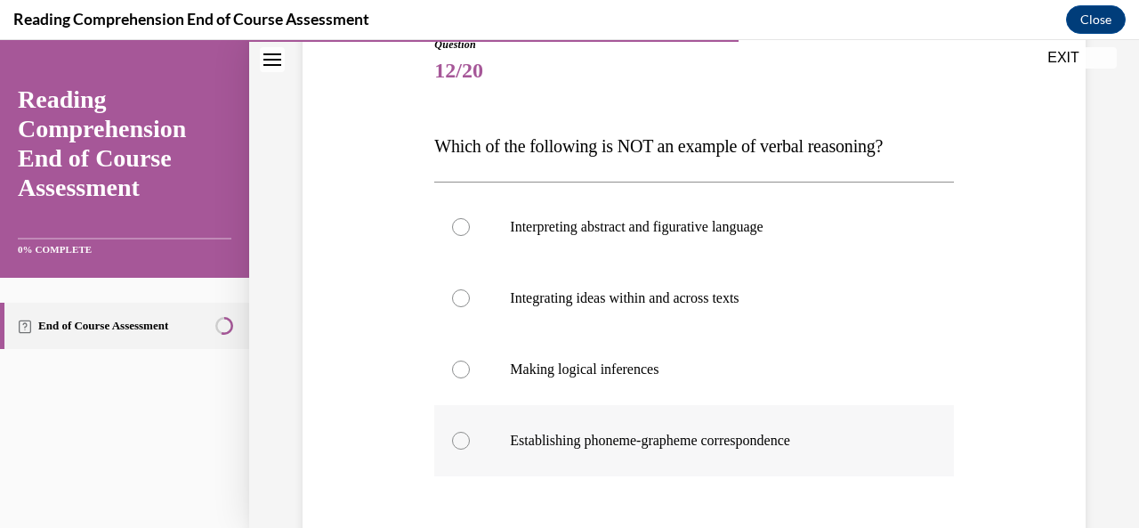
click at [750, 450] on label "Establishing phoneme-grapheme correspondence" at bounding box center [693, 440] width 519 height 71
click at [470, 450] on input "Establishing phoneme-grapheme correspondence" at bounding box center [461, 441] width 18 height 18
radio input "true"
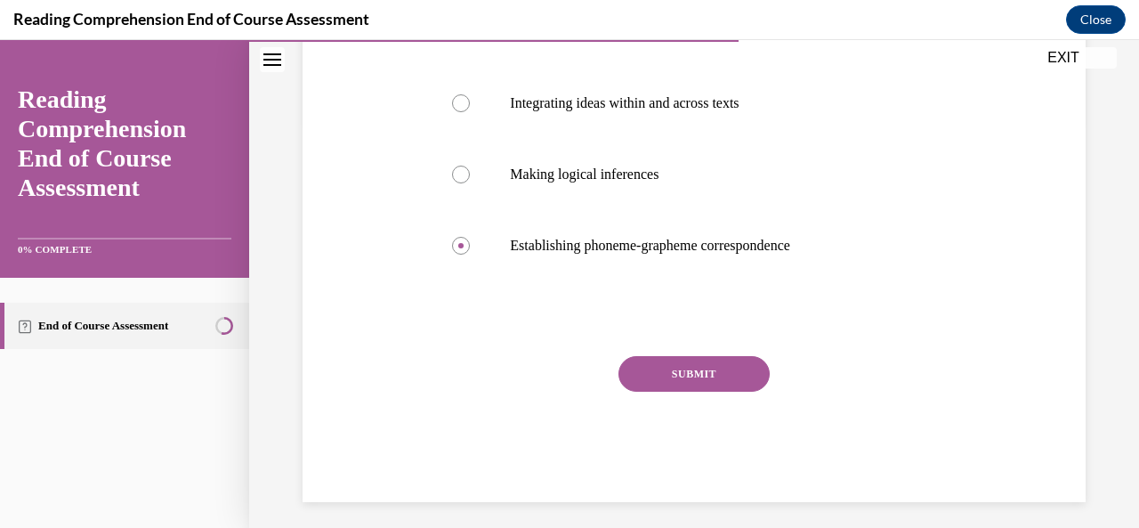
click at [717, 388] on button "SUBMIT" at bounding box center [694, 374] width 151 height 36
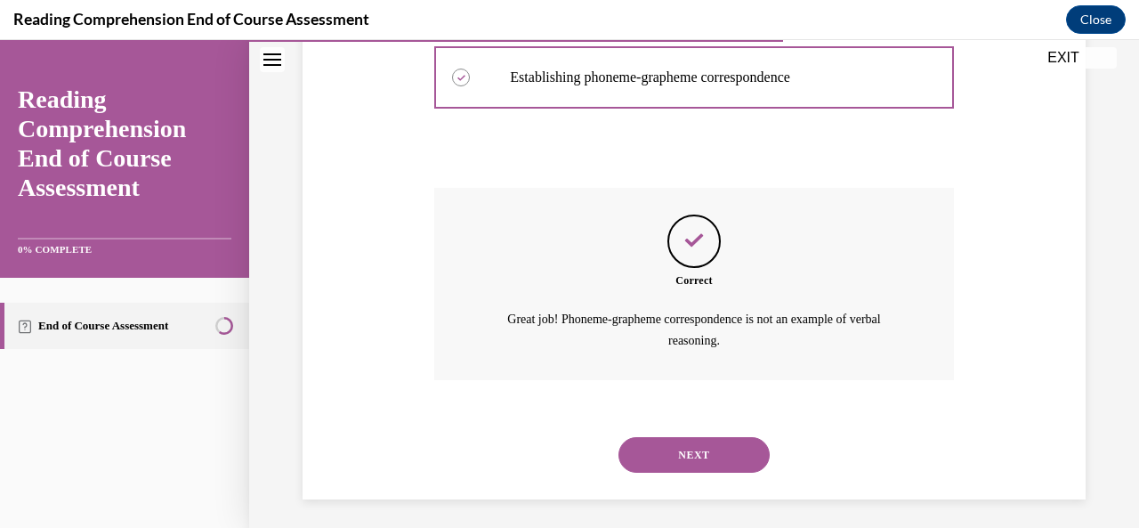
scroll to position [580, 0]
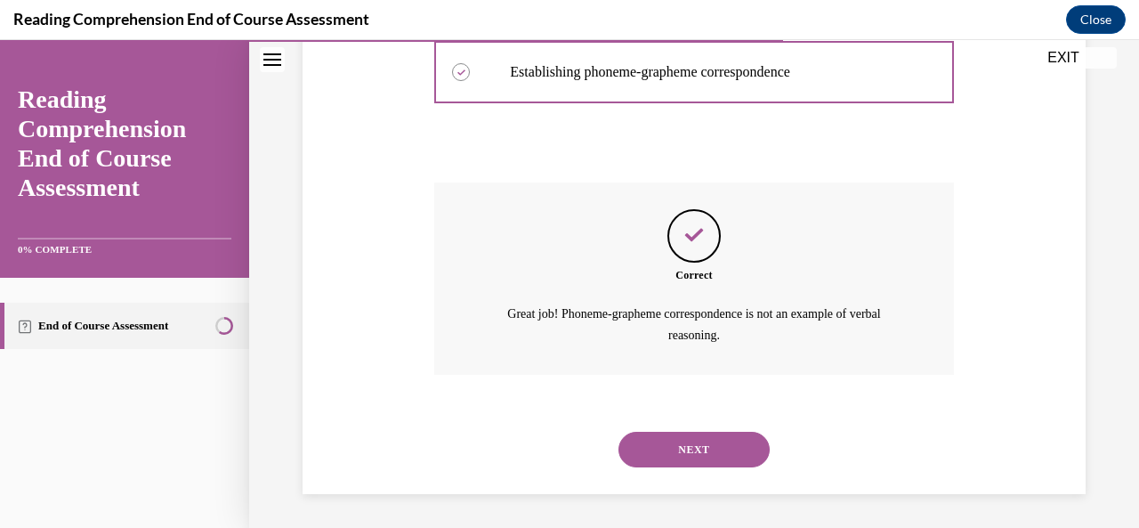
click at [728, 461] on button "NEXT" at bounding box center [694, 450] width 151 height 36
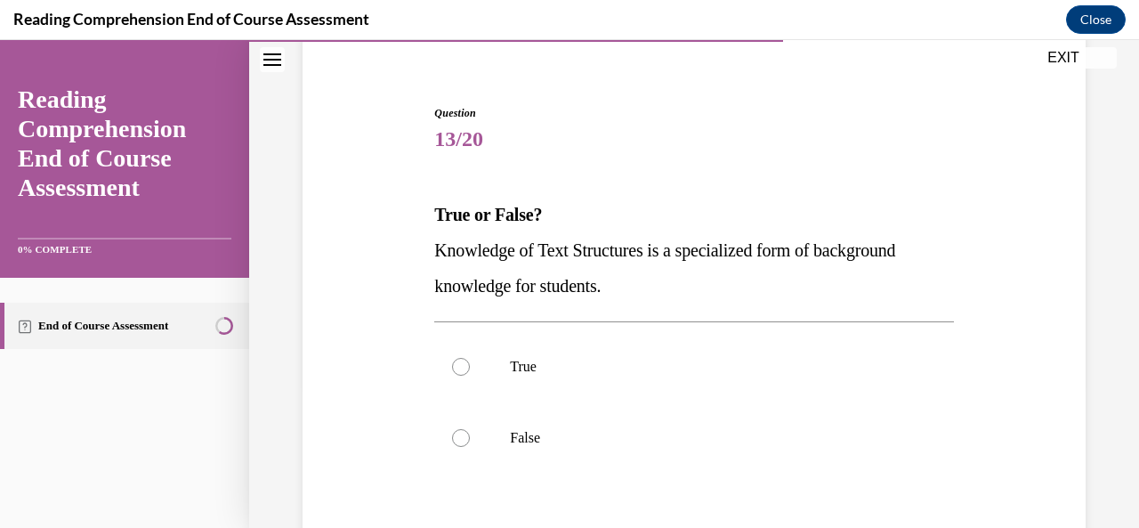
scroll to position [169, 0]
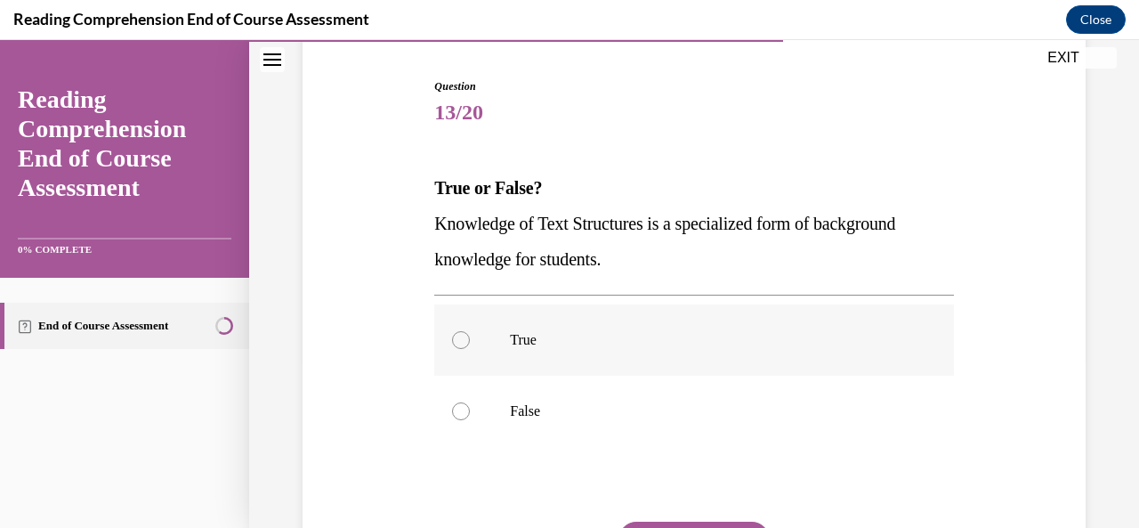
click at [659, 347] on p "True" at bounding box center [709, 340] width 399 height 18
click at [470, 347] on input "True" at bounding box center [461, 340] width 18 height 18
radio input "true"
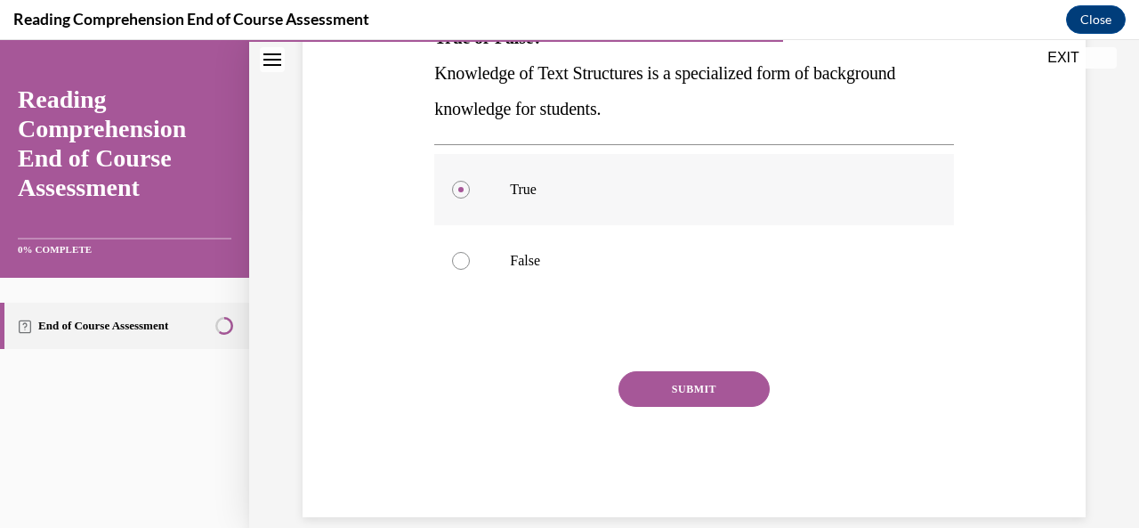
scroll to position [344, 0]
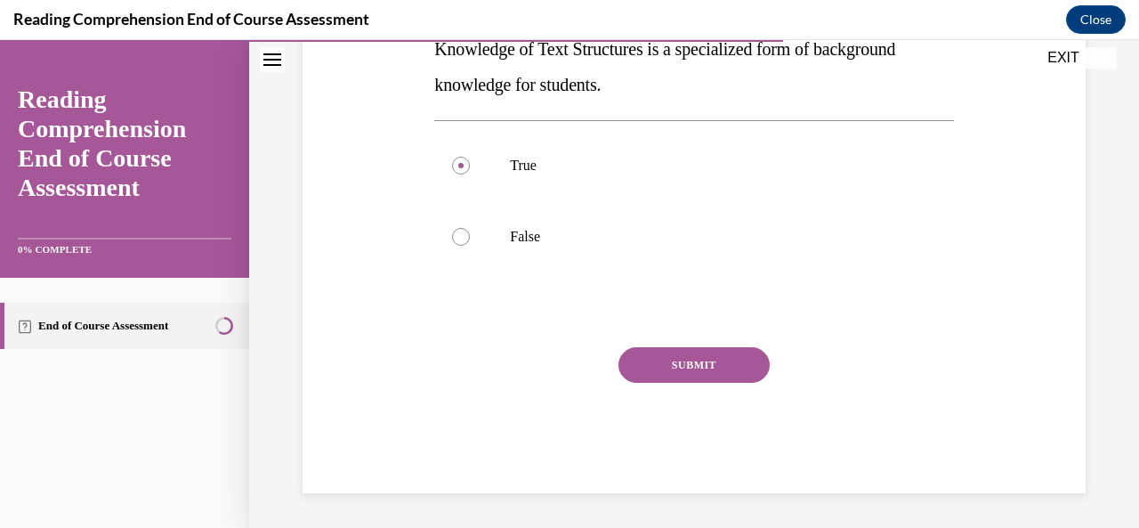
click at [709, 369] on button "SUBMIT" at bounding box center [694, 365] width 151 height 36
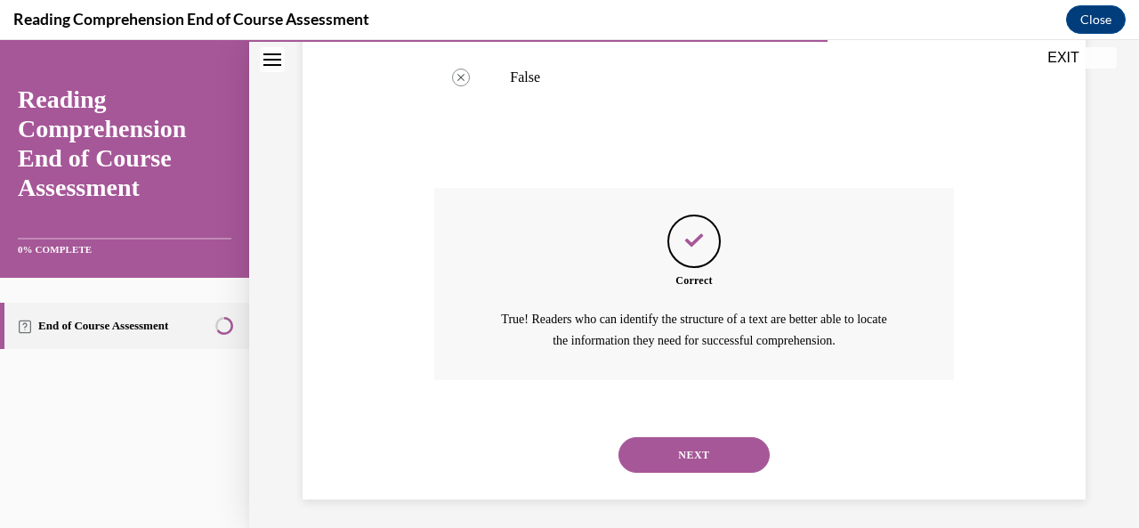
scroll to position [508, 0]
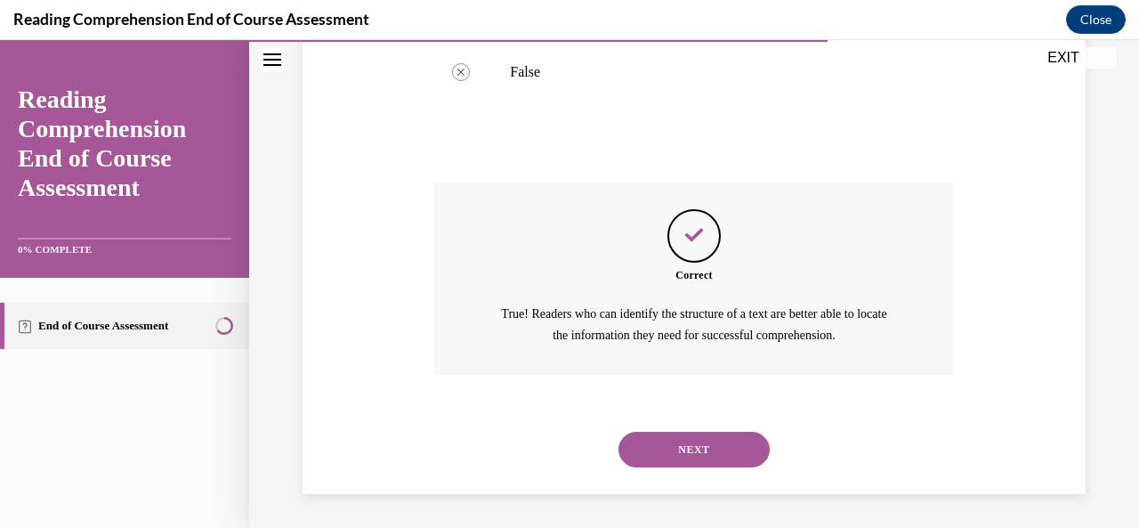
click at [717, 464] on button "NEXT" at bounding box center [694, 450] width 151 height 36
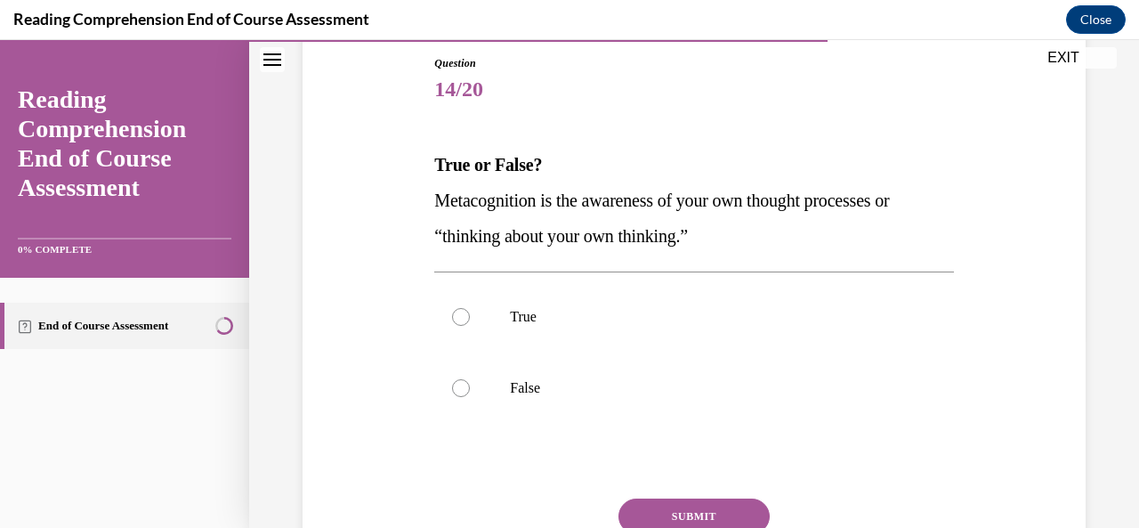
scroll to position [196, 0]
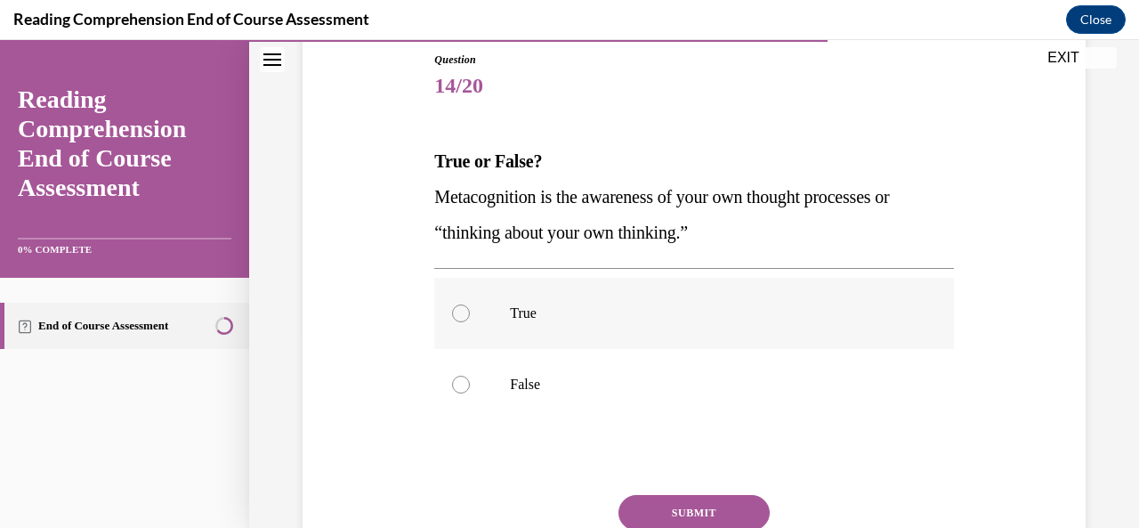
click at [515, 326] on label "True" at bounding box center [693, 313] width 519 height 71
click at [470, 322] on input "True" at bounding box center [461, 313] width 18 height 18
radio input "true"
click at [720, 505] on button "SUBMIT" at bounding box center [694, 513] width 151 height 36
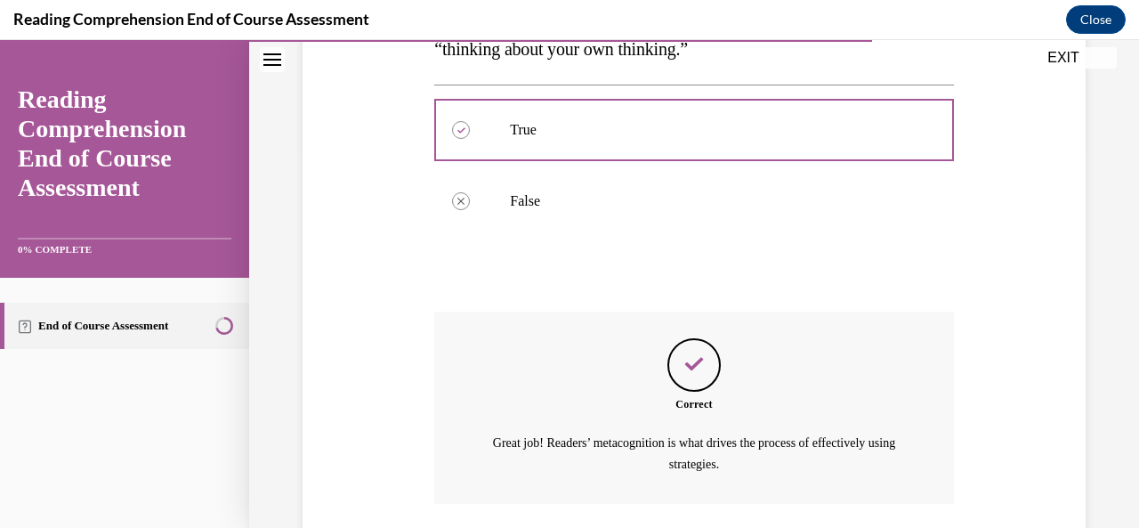
scroll to position [508, 0]
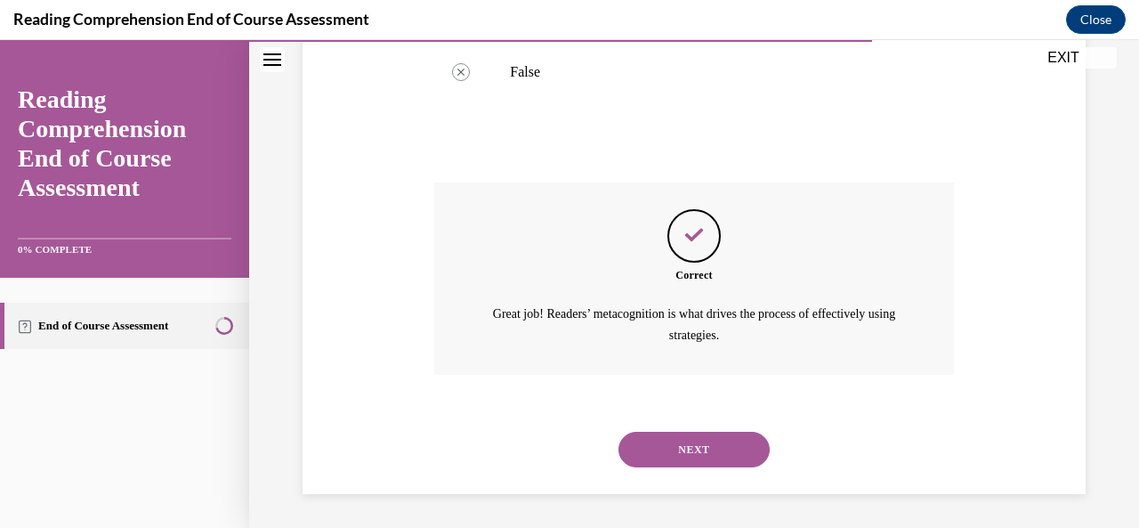
click at [699, 465] on button "NEXT" at bounding box center [694, 450] width 151 height 36
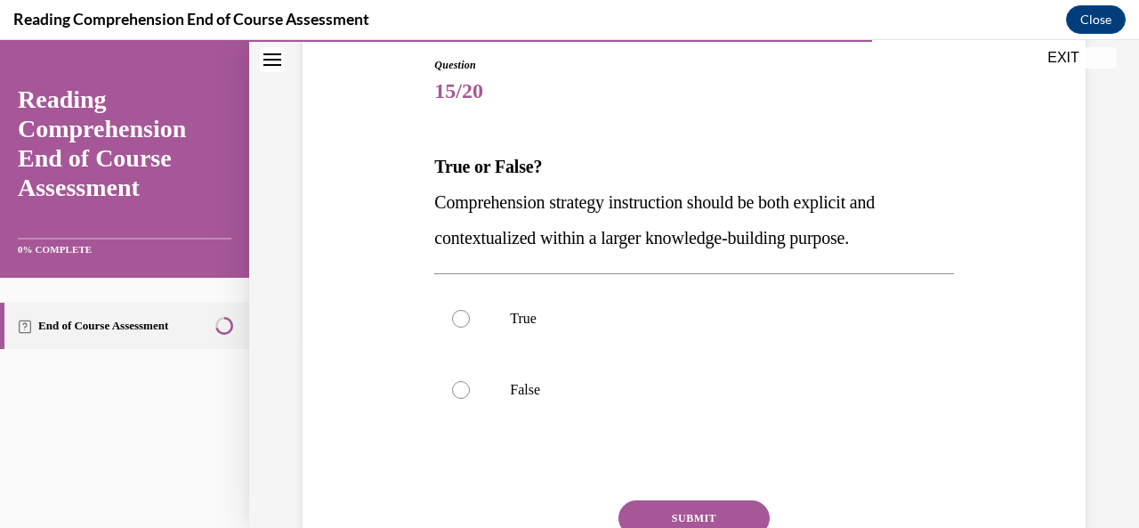
scroll to position [198, 0]
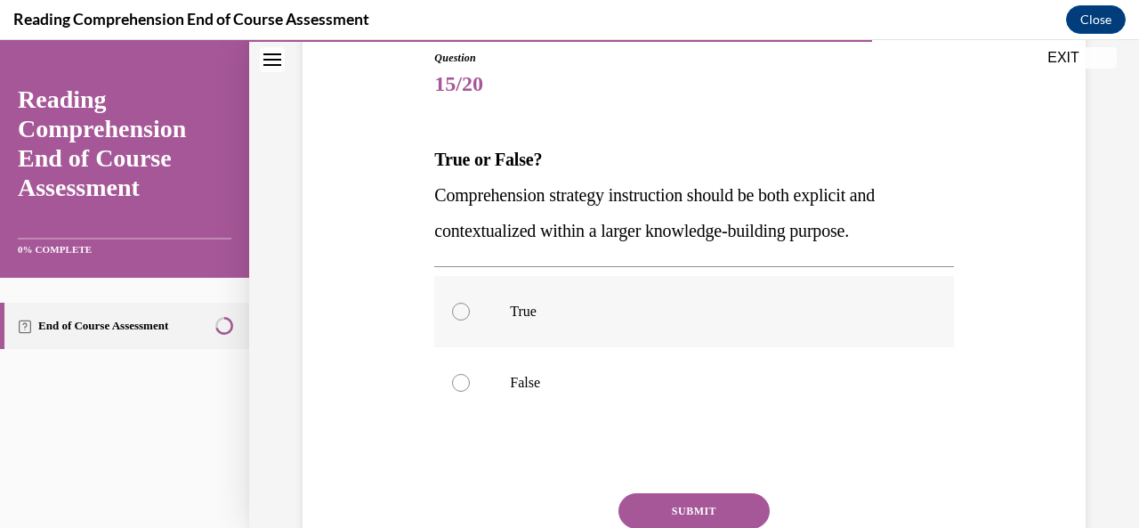
click at [591, 319] on p "True" at bounding box center [709, 312] width 399 height 18
click at [470, 319] on input "True" at bounding box center [461, 312] width 18 height 18
radio input "true"
click at [731, 503] on button "SUBMIT" at bounding box center [694, 511] width 151 height 36
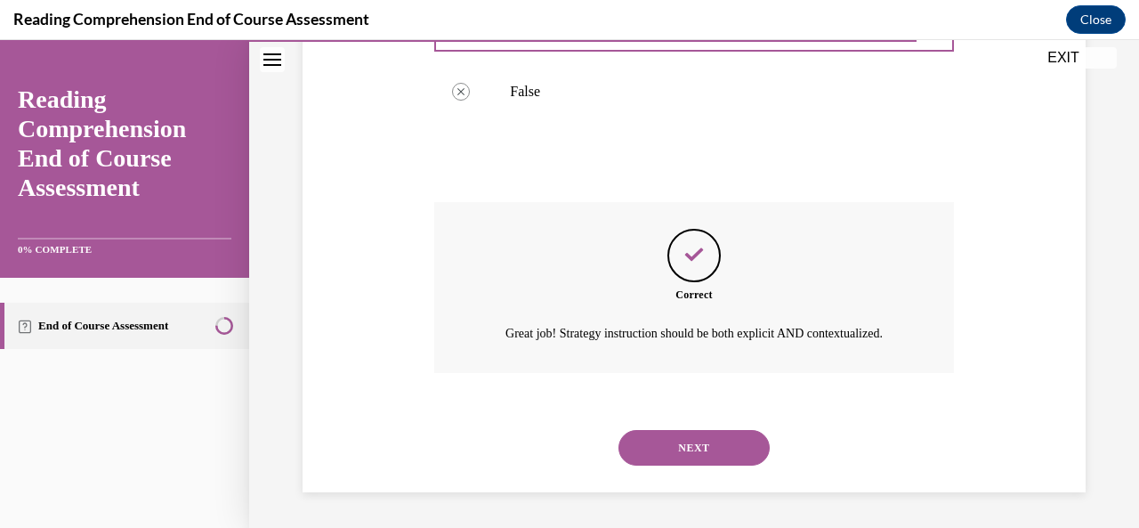
scroll to position [508, 0]
click at [650, 460] on button "NEXT" at bounding box center [694, 448] width 151 height 36
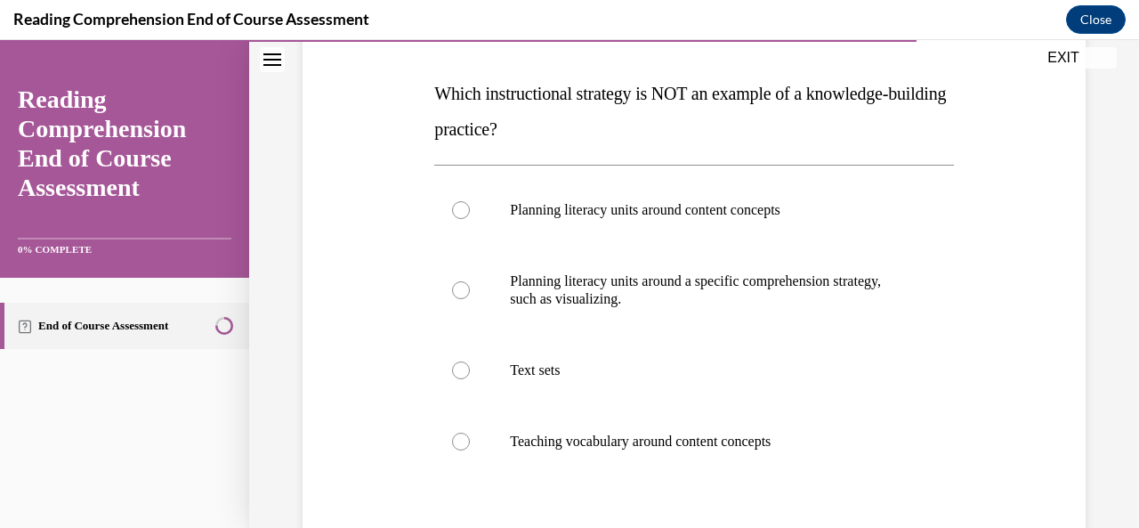
scroll to position [268, 0]
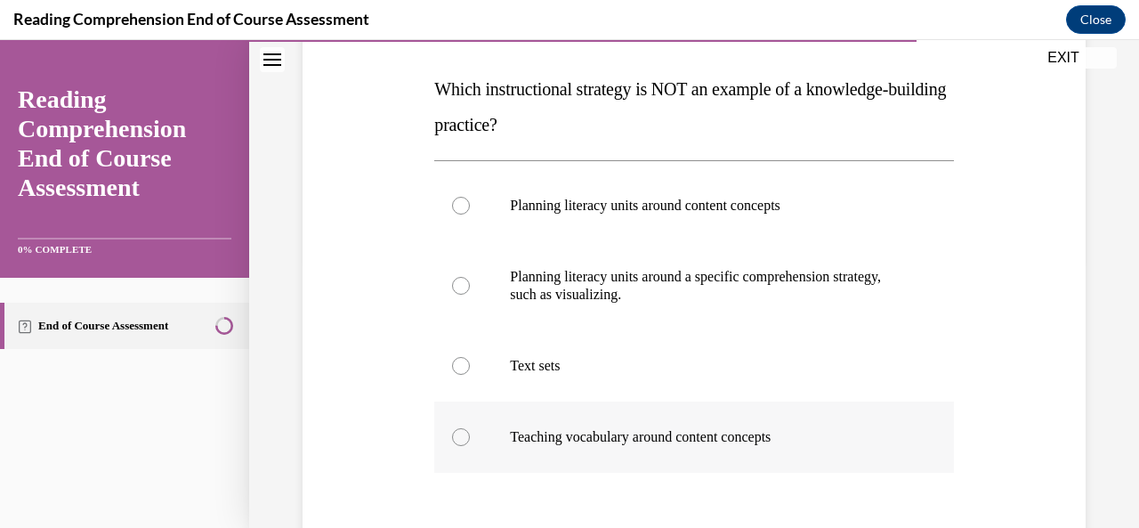
click at [777, 440] on p "Teaching vocabulary around content concepts" at bounding box center [709, 437] width 399 height 18
click at [470, 440] on input "Teaching vocabulary around content concepts" at bounding box center [461, 437] width 18 height 18
radio input "true"
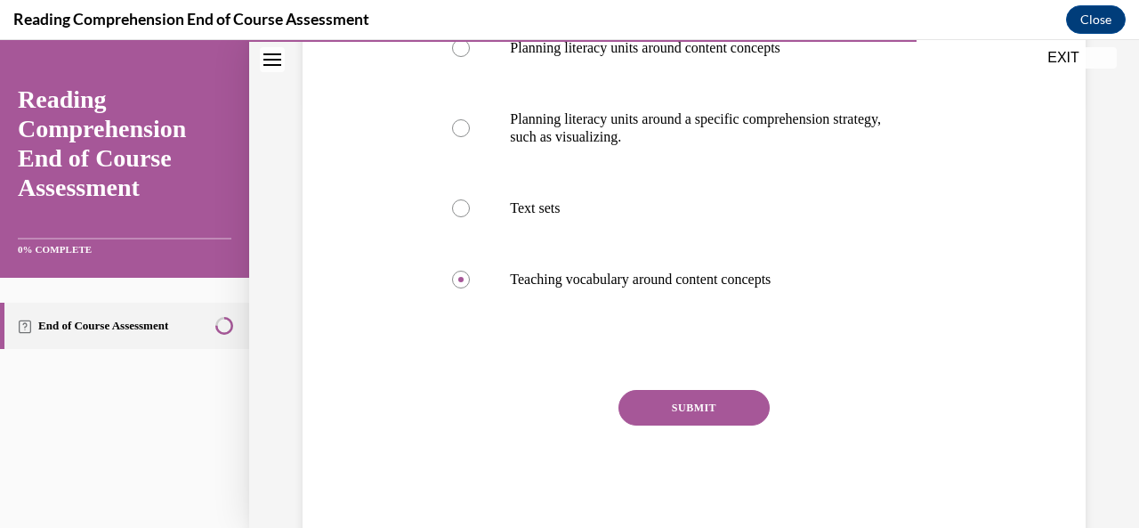
click at [709, 411] on button "SUBMIT" at bounding box center [694, 408] width 151 height 36
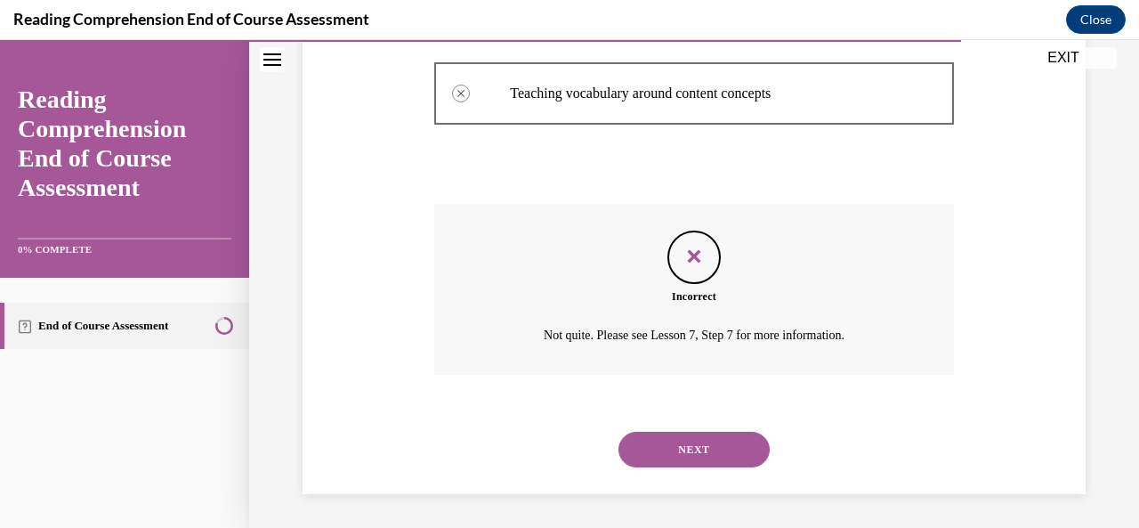
scroll to position [612, 0]
click at [729, 450] on button "NEXT" at bounding box center [694, 449] width 151 height 36
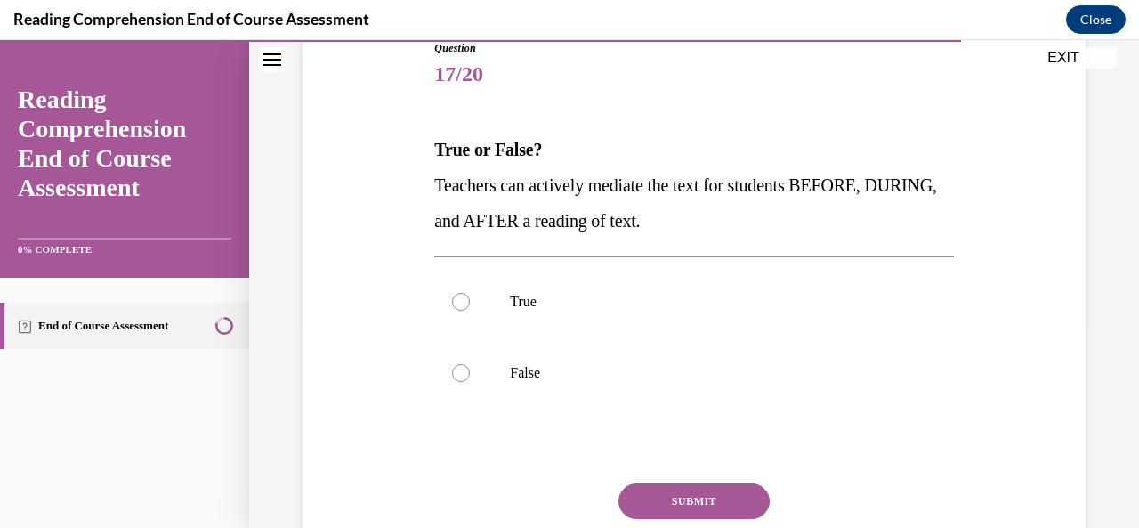
scroll to position [208, 0]
click at [762, 281] on label "True" at bounding box center [693, 300] width 519 height 71
click at [470, 292] on input "True" at bounding box center [461, 301] width 18 height 18
radio input "true"
click at [736, 507] on button "SUBMIT" at bounding box center [694, 500] width 151 height 36
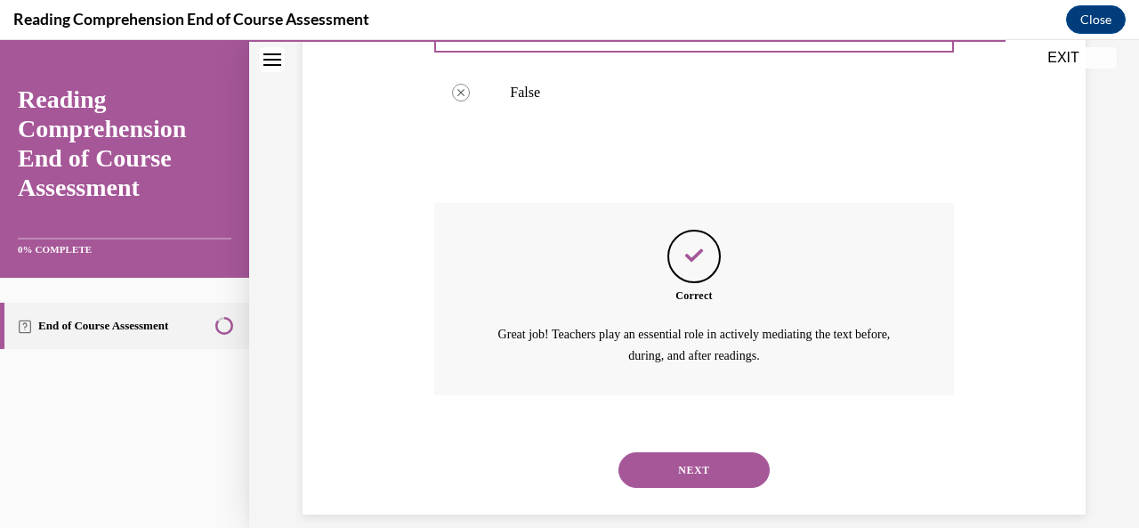
scroll to position [508, 0]
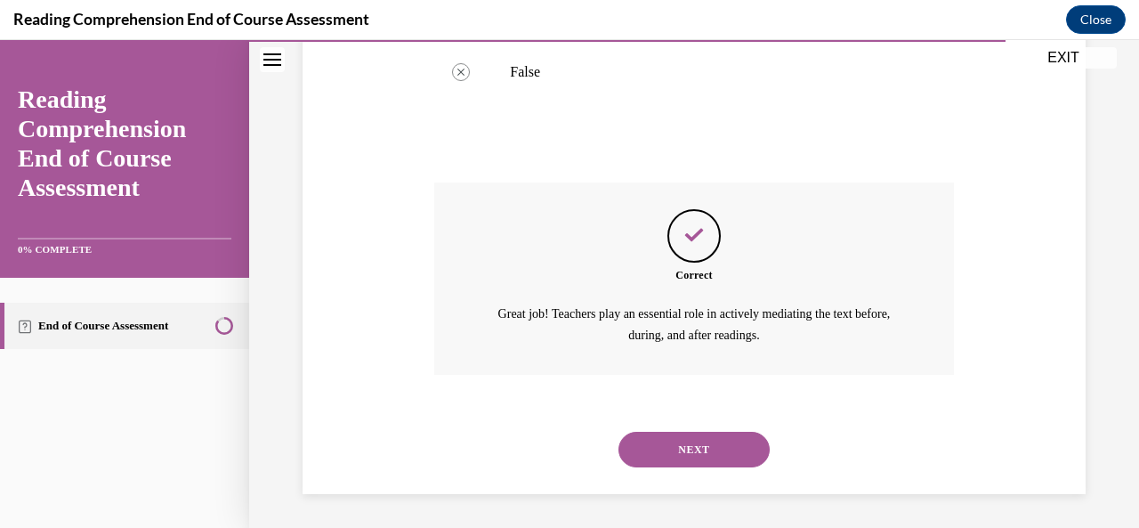
click at [734, 459] on button "NEXT" at bounding box center [694, 450] width 151 height 36
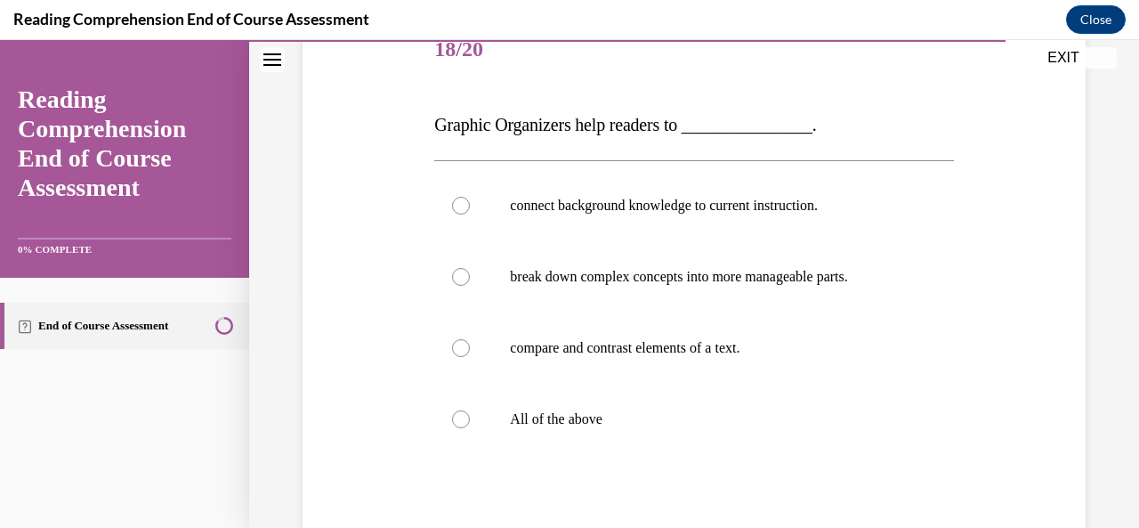
scroll to position [233, 0]
click at [618, 431] on label "All of the above" at bounding box center [693, 418] width 519 height 71
click at [470, 427] on input "All of the above" at bounding box center [461, 418] width 18 height 18
radio input "true"
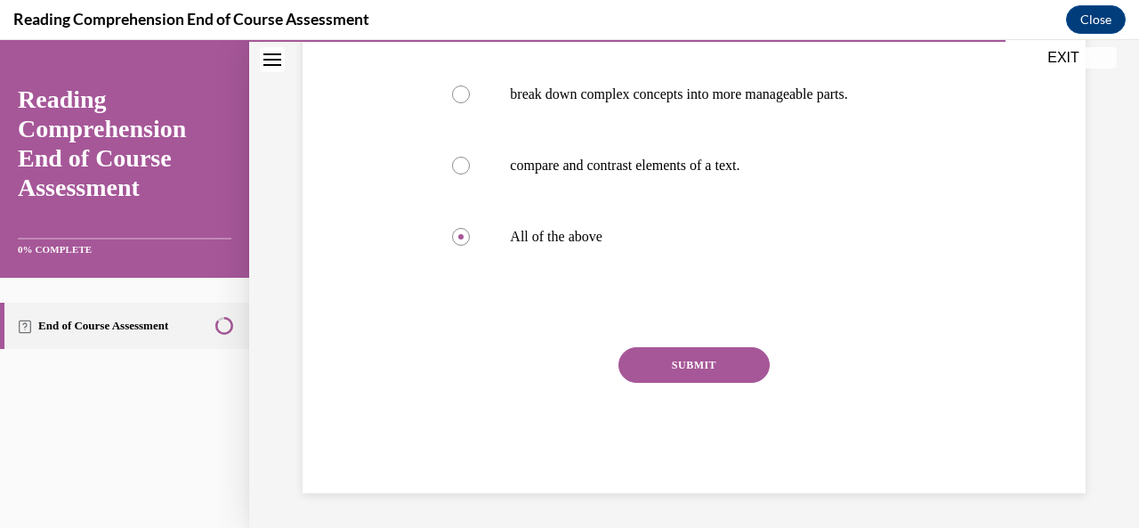
click at [712, 380] on button "SUBMIT" at bounding box center [694, 365] width 151 height 36
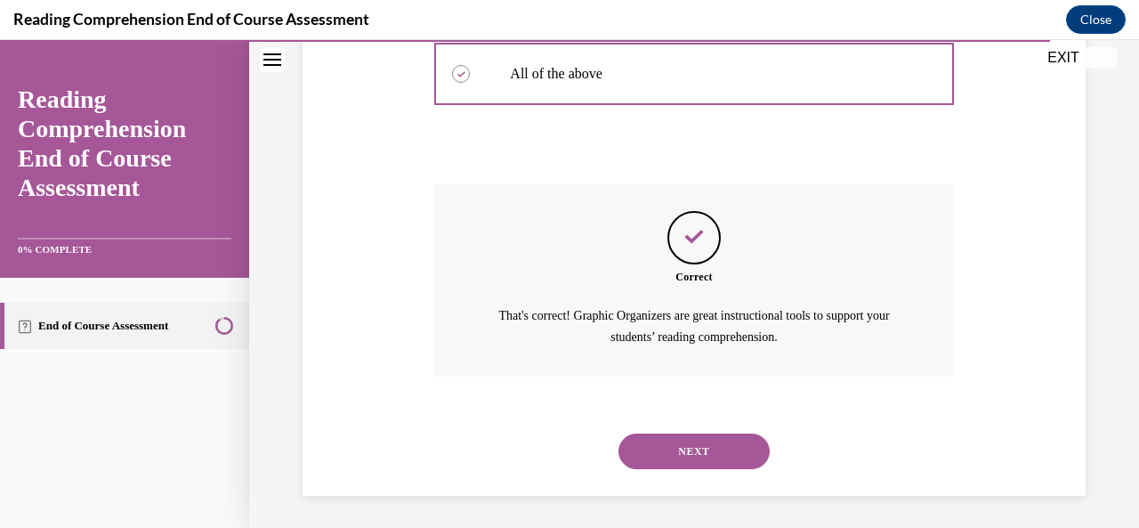
scroll to position [580, 0]
click at [742, 458] on button "NEXT" at bounding box center [694, 450] width 151 height 36
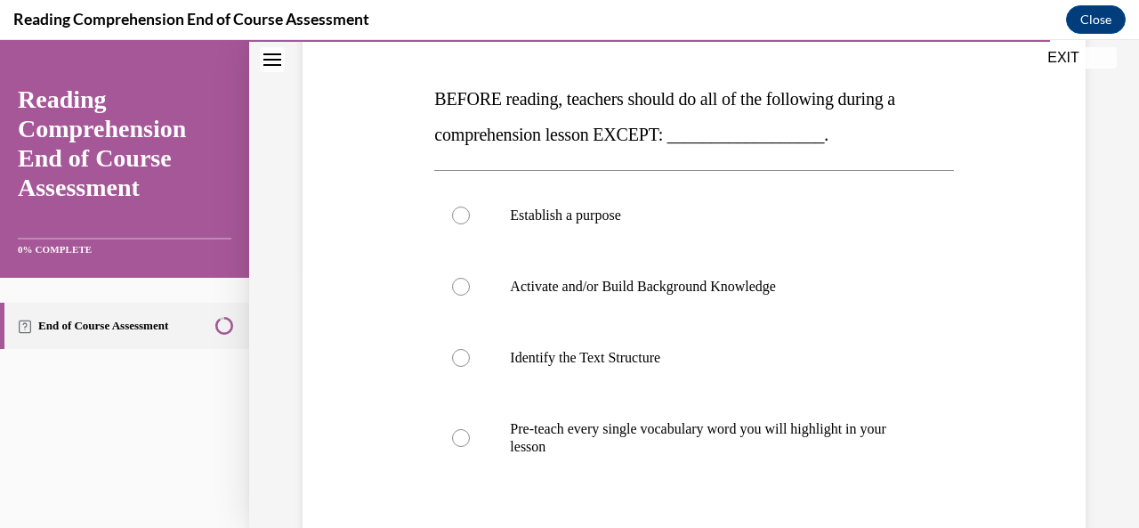
scroll to position [264, 0]
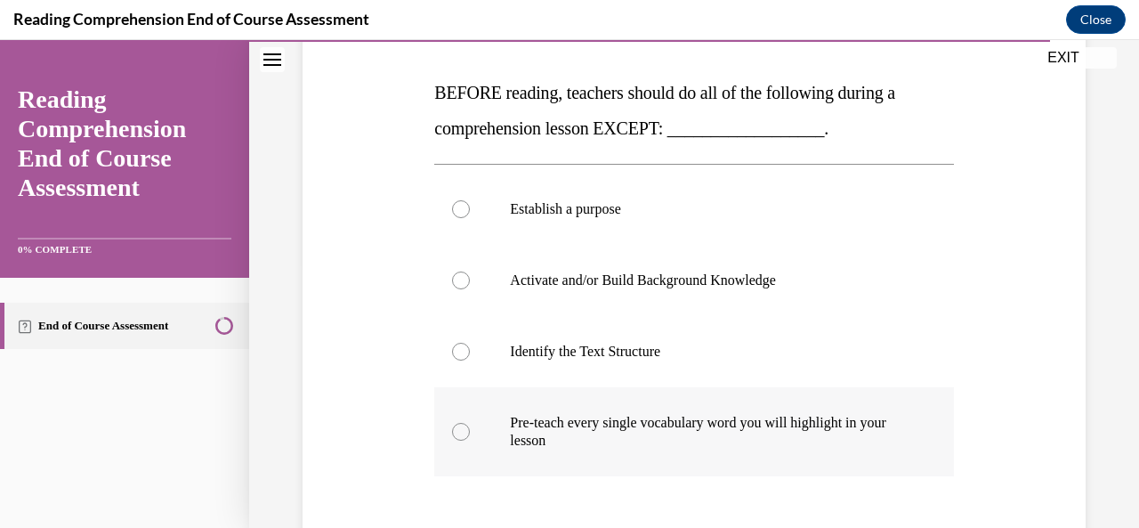
click at [757, 426] on p "Pre-teach every single vocabulary word you will highlight in your lesson" at bounding box center [709, 432] width 399 height 36
click at [470, 426] on input "Pre-teach every single vocabulary word you will highlight in your lesson" at bounding box center [461, 432] width 18 height 18
radio input "true"
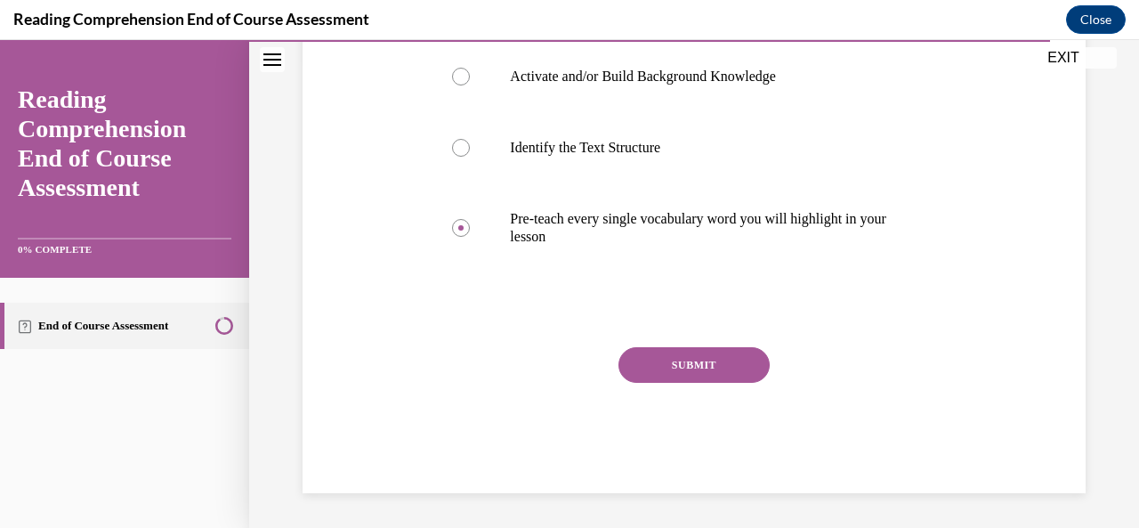
click at [727, 379] on button "SUBMIT" at bounding box center [694, 365] width 151 height 36
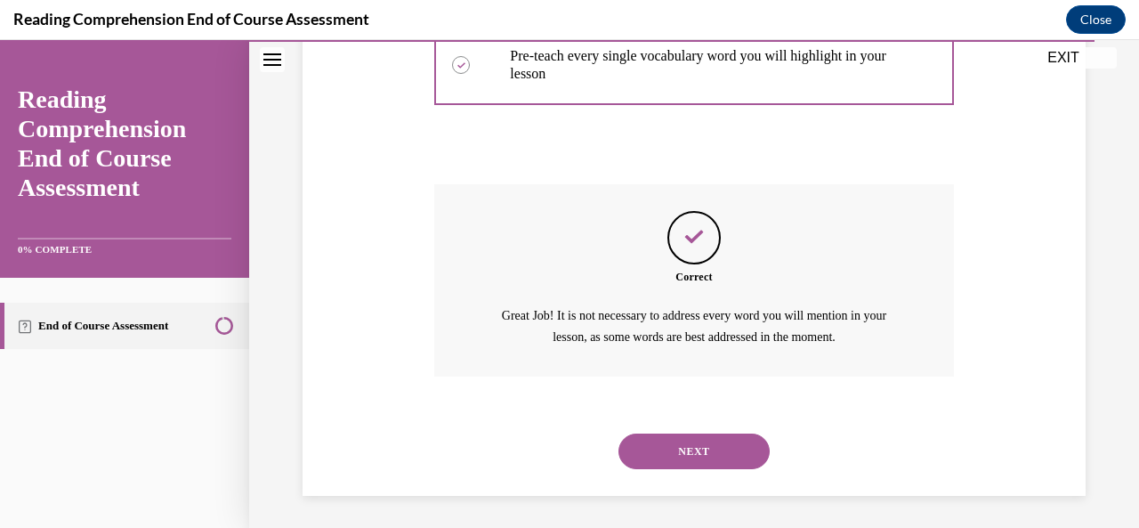
scroll to position [633, 0]
click at [732, 458] on button "NEXT" at bounding box center [694, 450] width 151 height 36
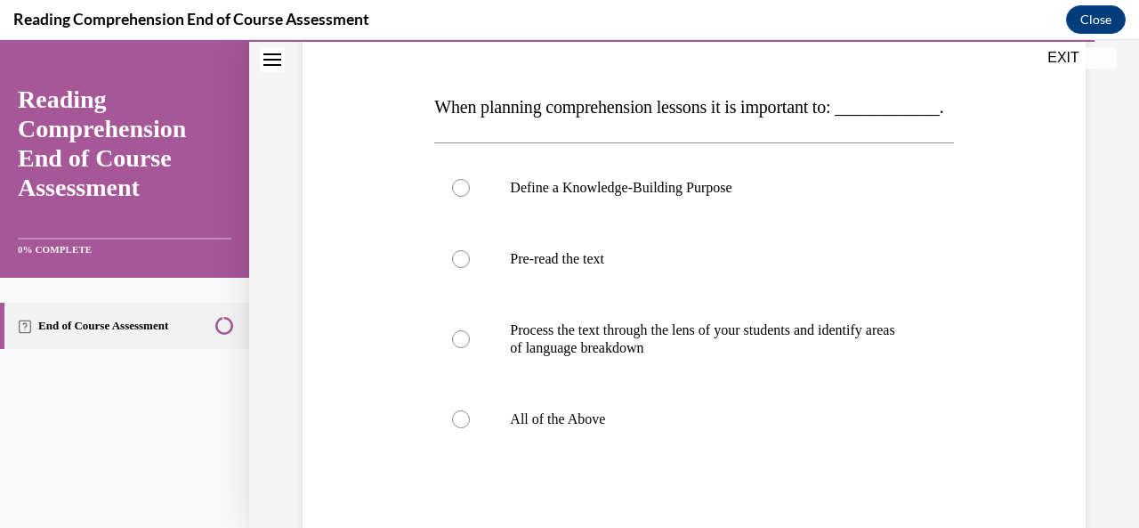
scroll to position [255, 0]
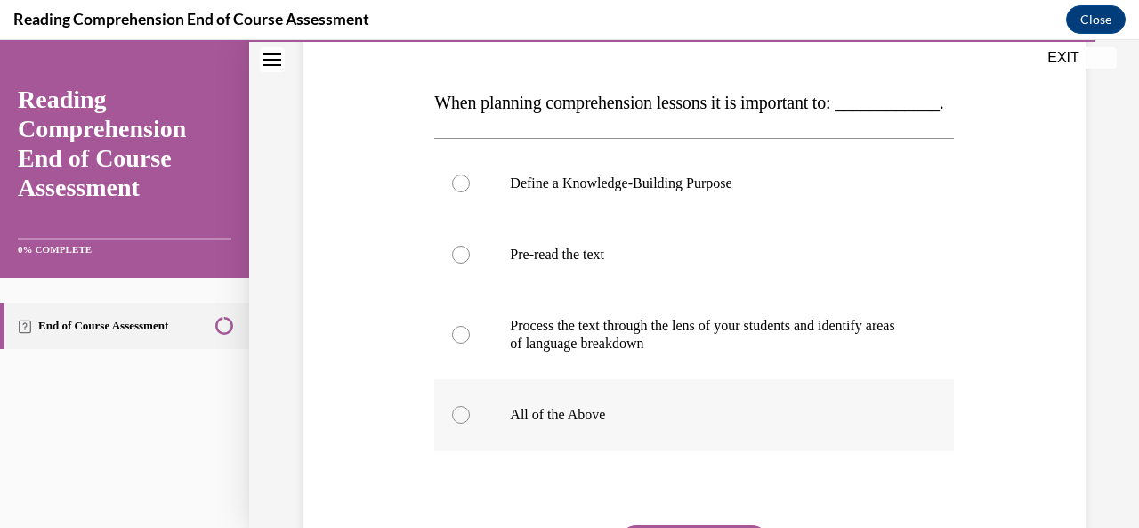
click at [667, 424] on p "All of the Above" at bounding box center [709, 415] width 399 height 18
click at [470, 424] on input "All of the Above" at bounding box center [461, 415] width 18 height 18
radio input "true"
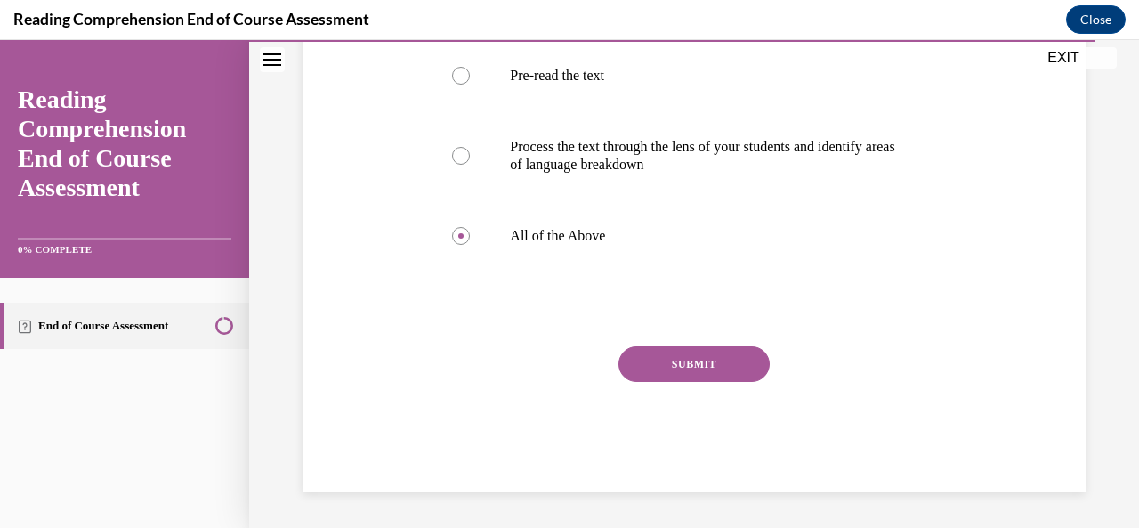
click at [732, 377] on button "SUBMIT" at bounding box center [694, 364] width 151 height 36
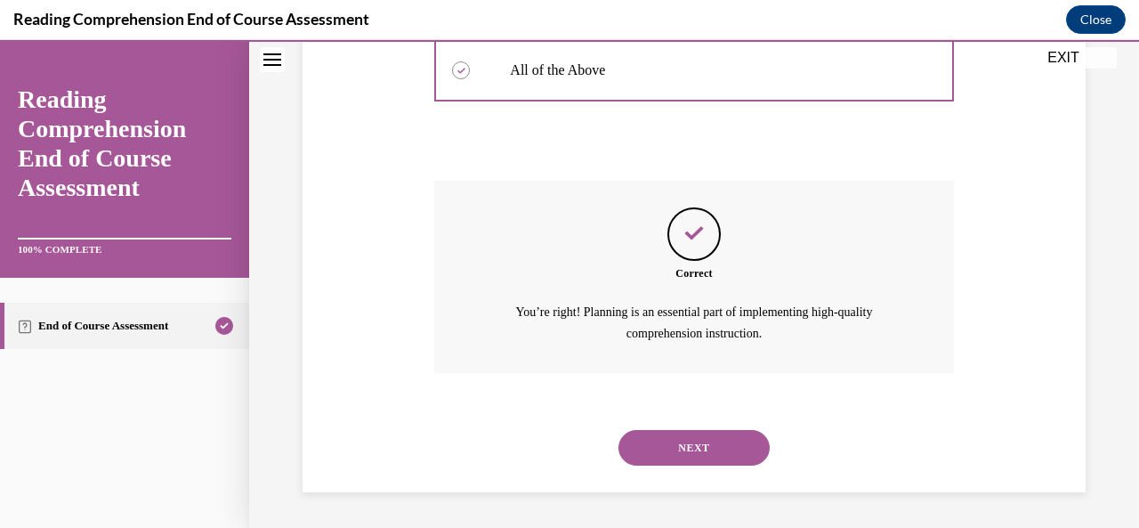
scroll to position [633, 0]
click at [709, 463] on button "NEXT" at bounding box center [694, 448] width 151 height 36
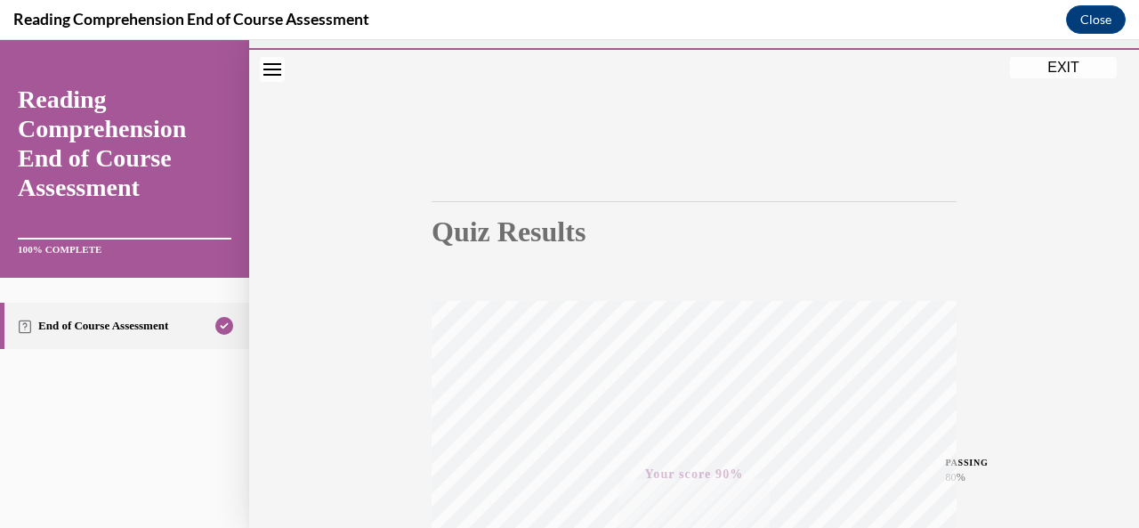
scroll to position [43, 0]
click at [1075, 74] on button "EXIT" at bounding box center [1063, 69] width 107 height 21
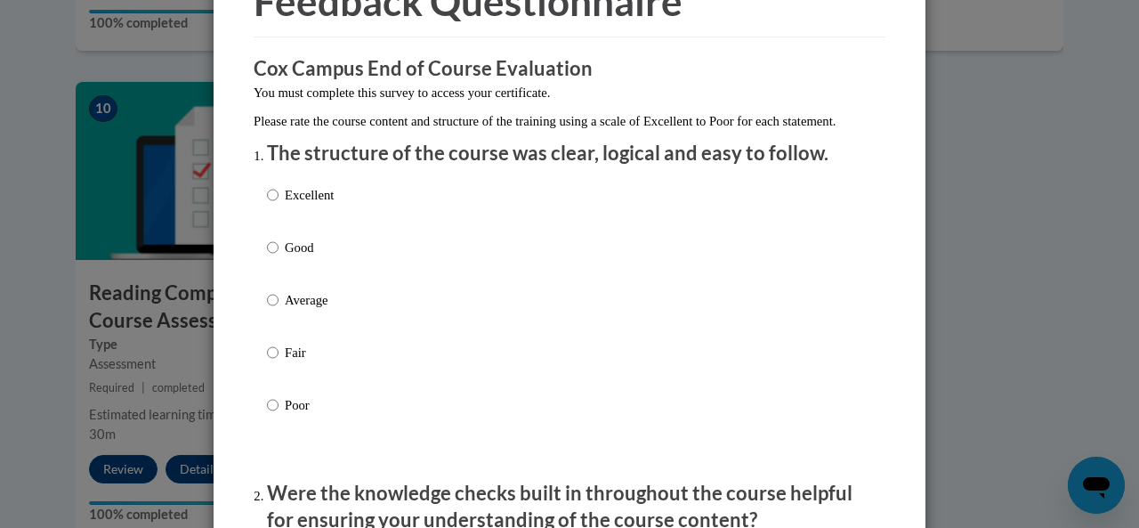
scroll to position [110, 0]
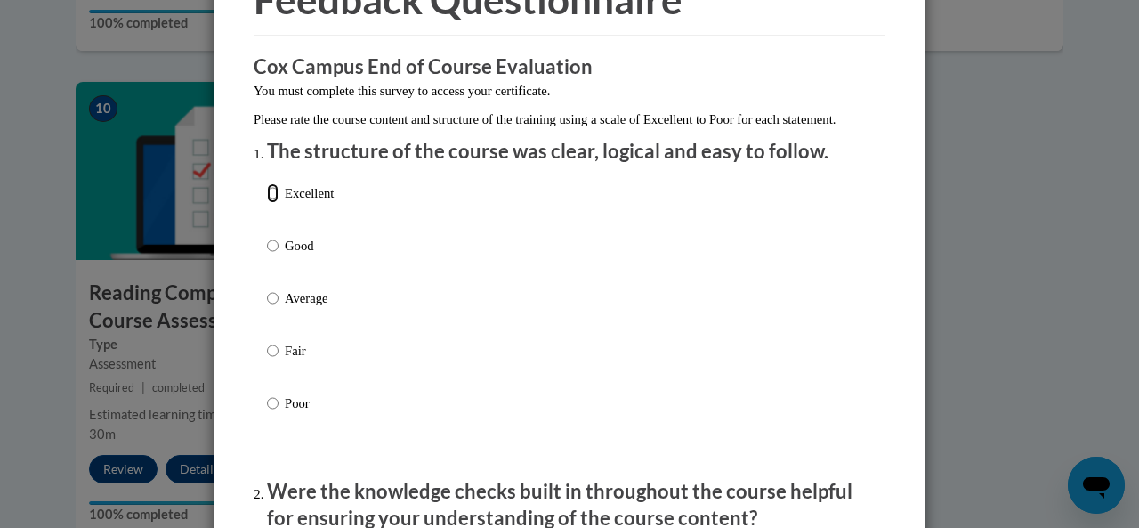
click at [267, 203] on input "Excellent" at bounding box center [273, 193] width 12 height 20
radio input "true"
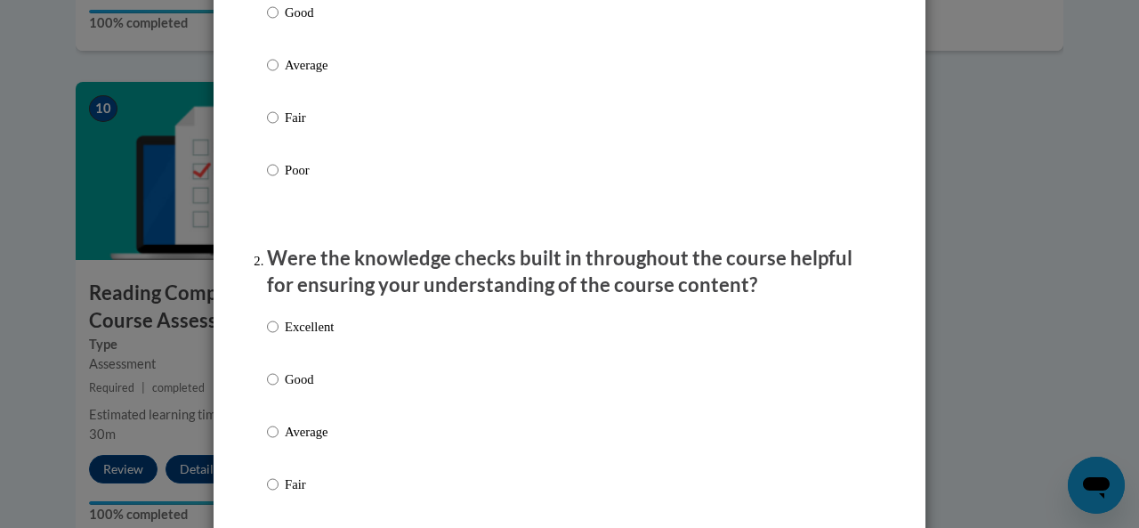
scroll to position [361, 0]
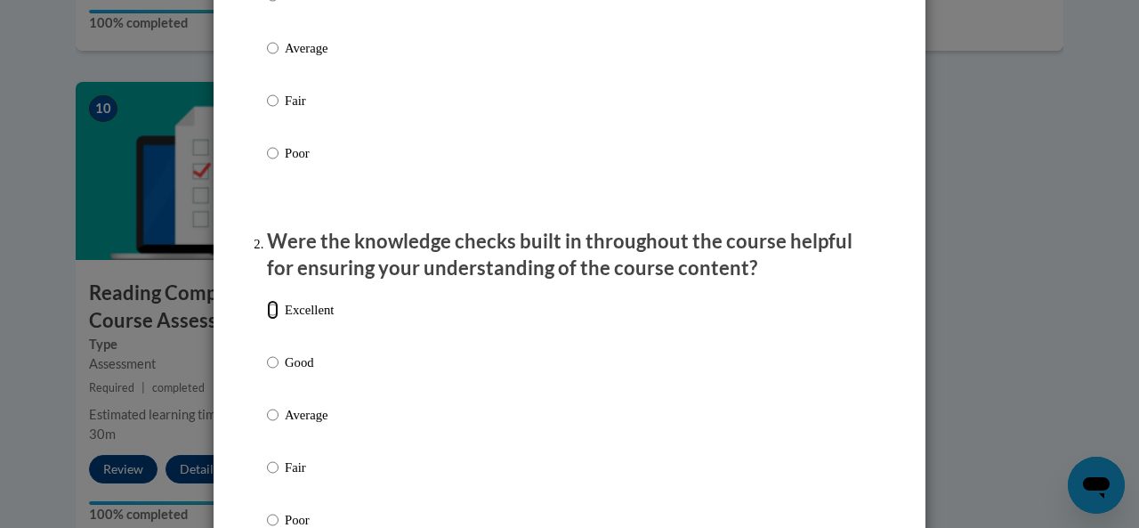
click at [267, 320] on input "Excellent" at bounding box center [273, 310] width 12 height 20
radio input "true"
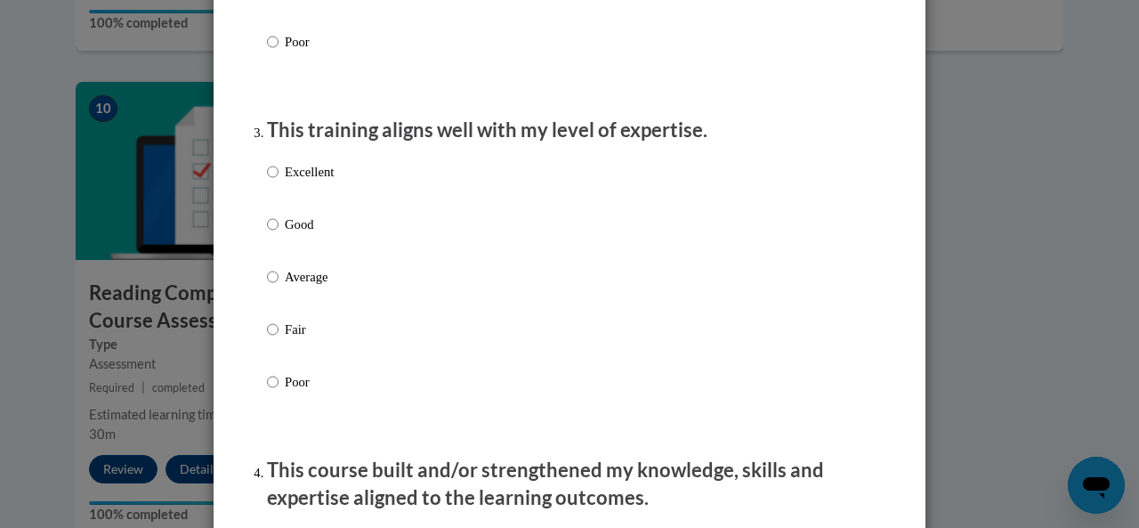
scroll to position [839, 0]
click at [267, 286] on input "Average" at bounding box center [273, 276] width 12 height 20
radio input "true"
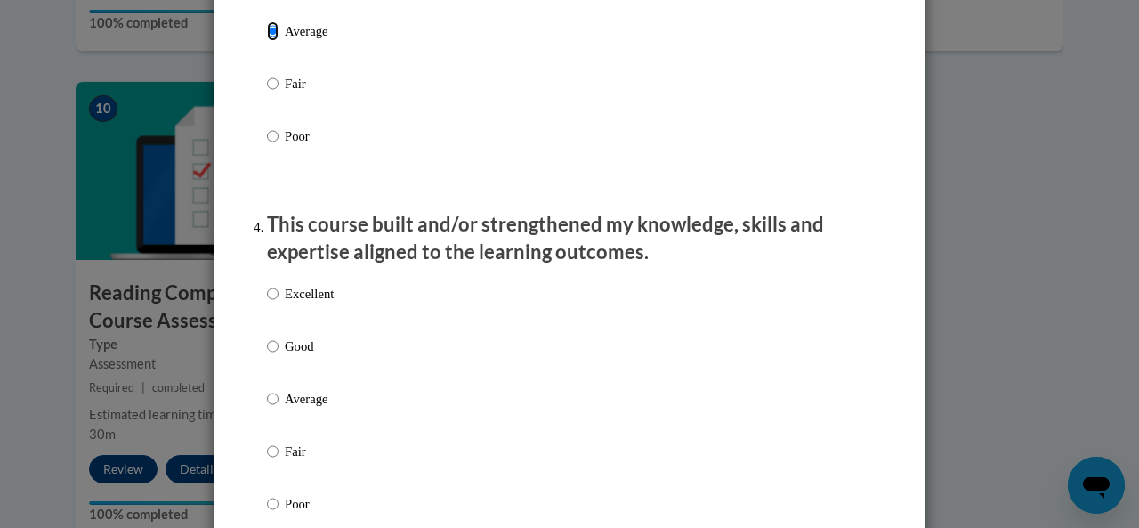
scroll to position [1102, 0]
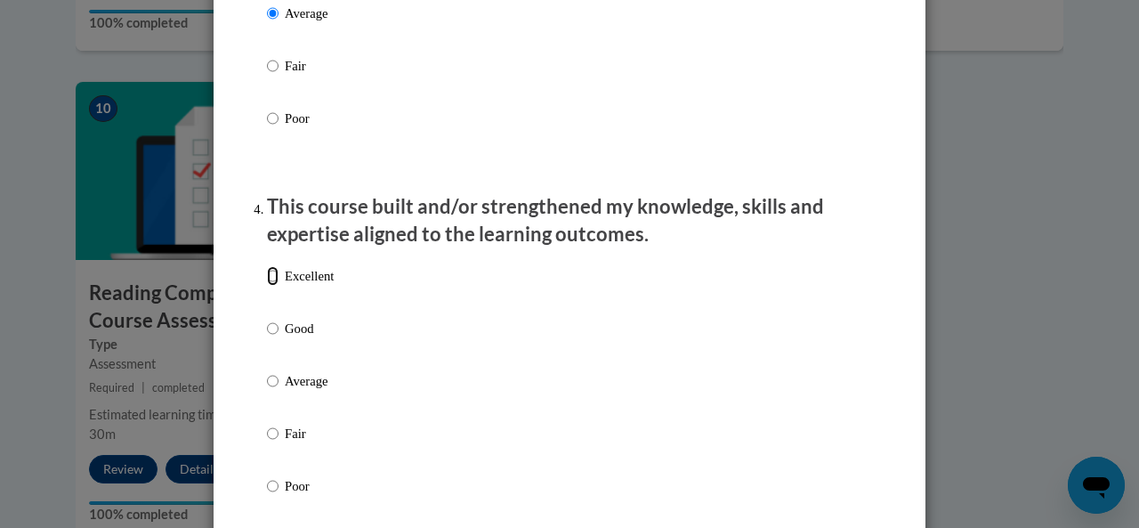
click at [267, 286] on input "Excellent" at bounding box center [273, 276] width 12 height 20
radio input "true"
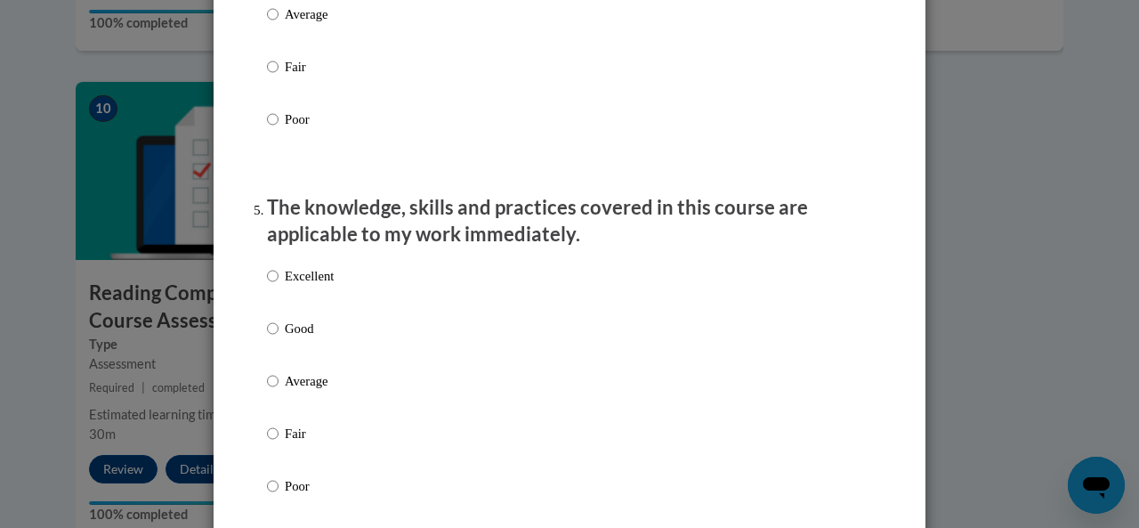
scroll to position [1471, 0]
click at [269, 389] on input "Average" at bounding box center [273, 379] width 12 height 20
radio input "true"
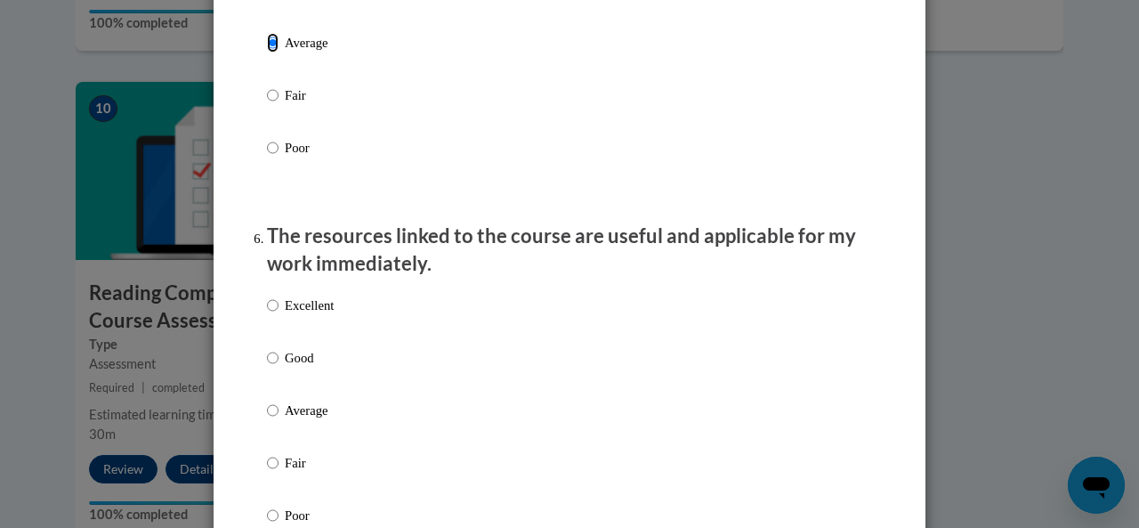
scroll to position [1837, 0]
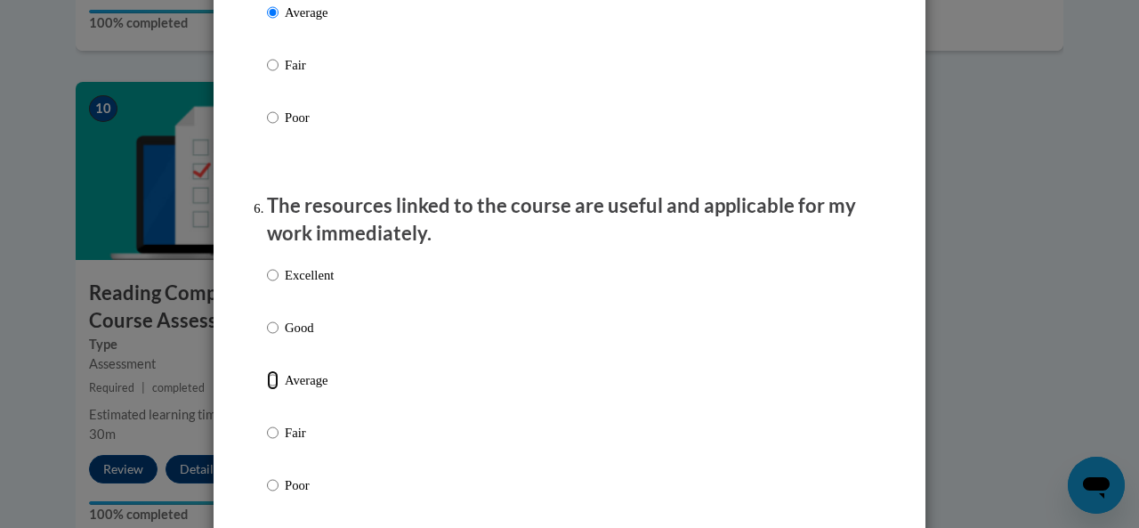
click at [271, 390] on input "Average" at bounding box center [273, 380] width 12 height 20
radio input "true"
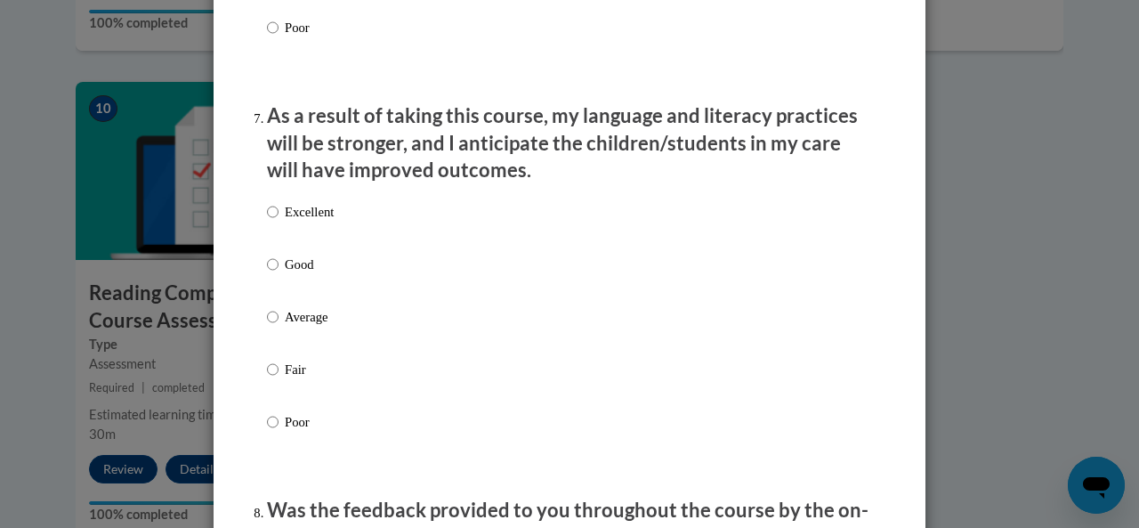
scroll to position [2298, 0]
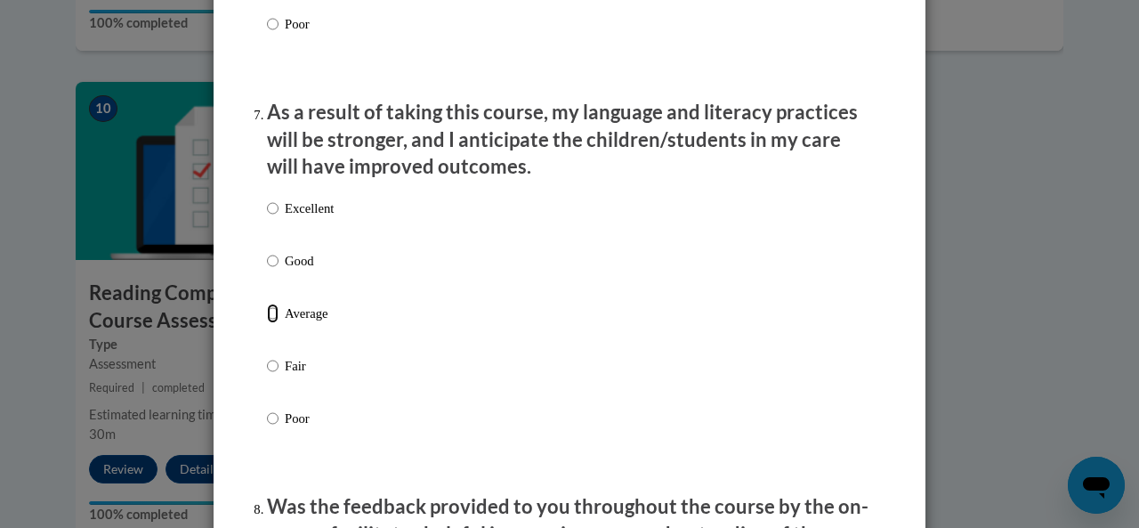
click at [268, 323] on input "Average" at bounding box center [273, 314] width 12 height 20
radio input "true"
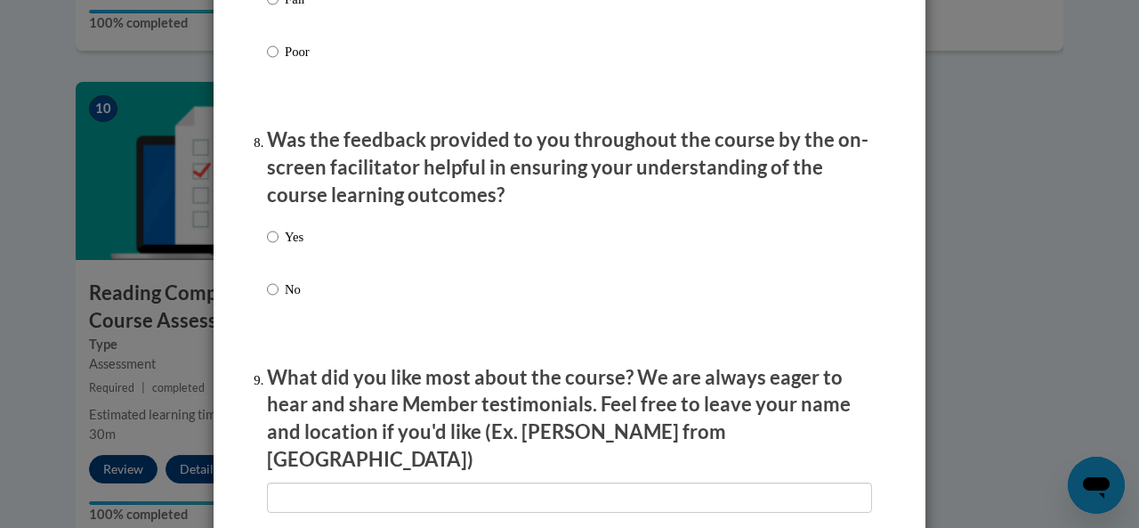
scroll to position [2666, 0]
click at [267, 246] on input "Yes" at bounding box center [273, 236] width 12 height 20
radio input "true"
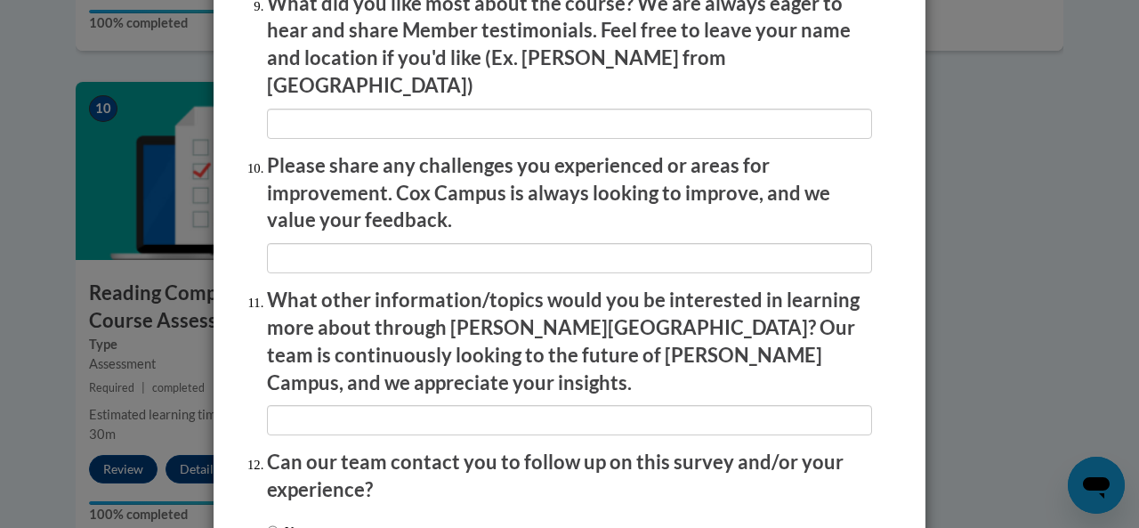
scroll to position [3173, 0]
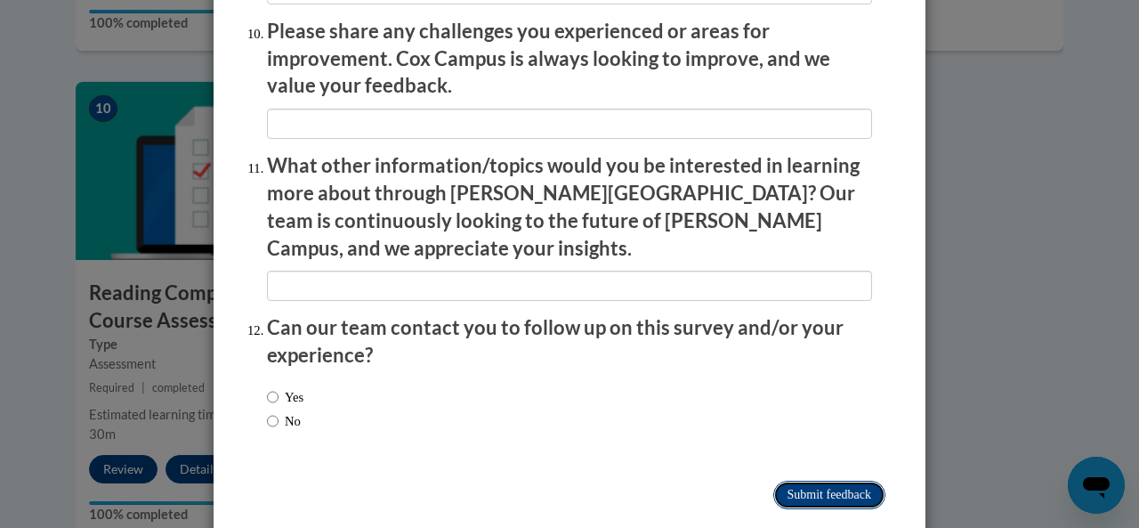
click at [851, 481] on input "Submit feedback" at bounding box center [830, 495] width 112 height 28
